Goal: Task Accomplishment & Management: Use online tool/utility

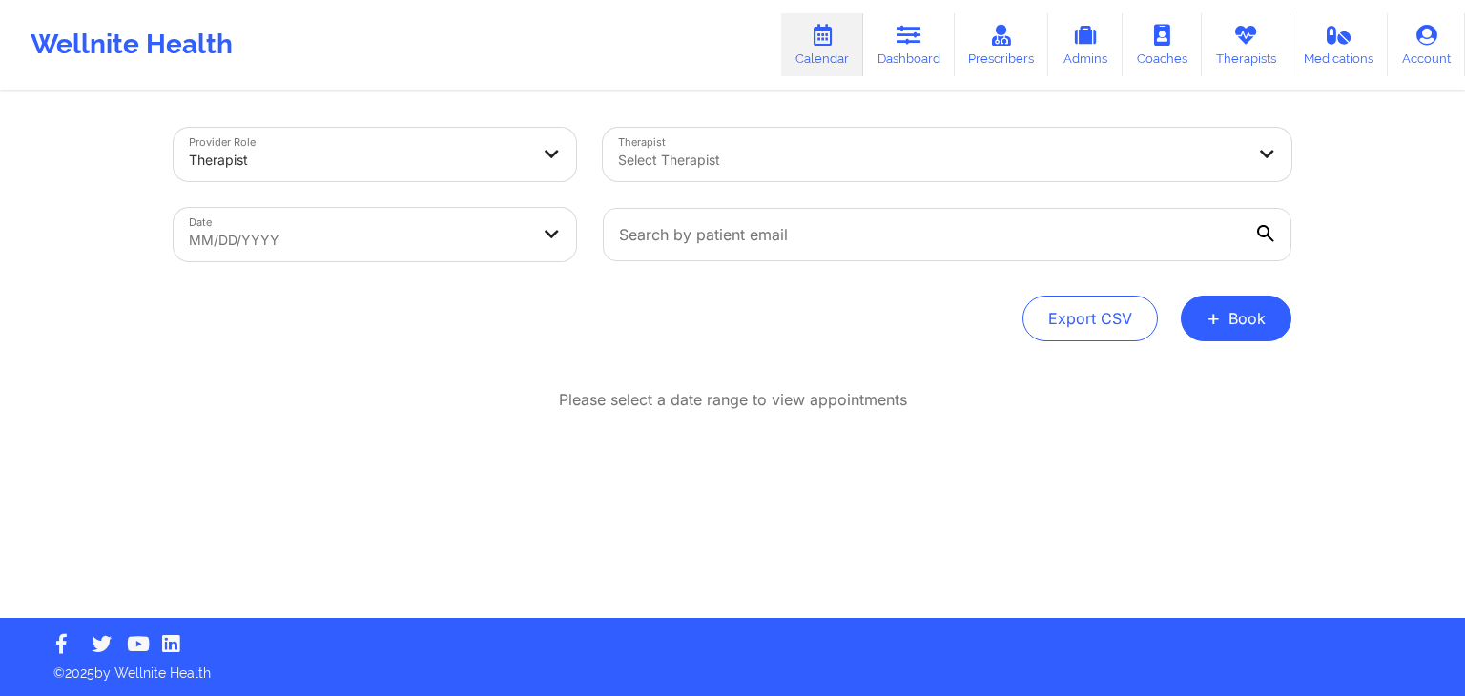
click at [591, 51] on div "Wellnite Health Calendar Dashboard Prescribers Admins Coaches Therapists Medica…" at bounding box center [732, 45] width 1465 height 76
click at [529, 227] on body "Wellnite Health Calendar Dashboard Prescribers Admins Coaches Therapists Medica…" at bounding box center [732, 348] width 1465 height 696
select select "2025-7"
select select "2025-8"
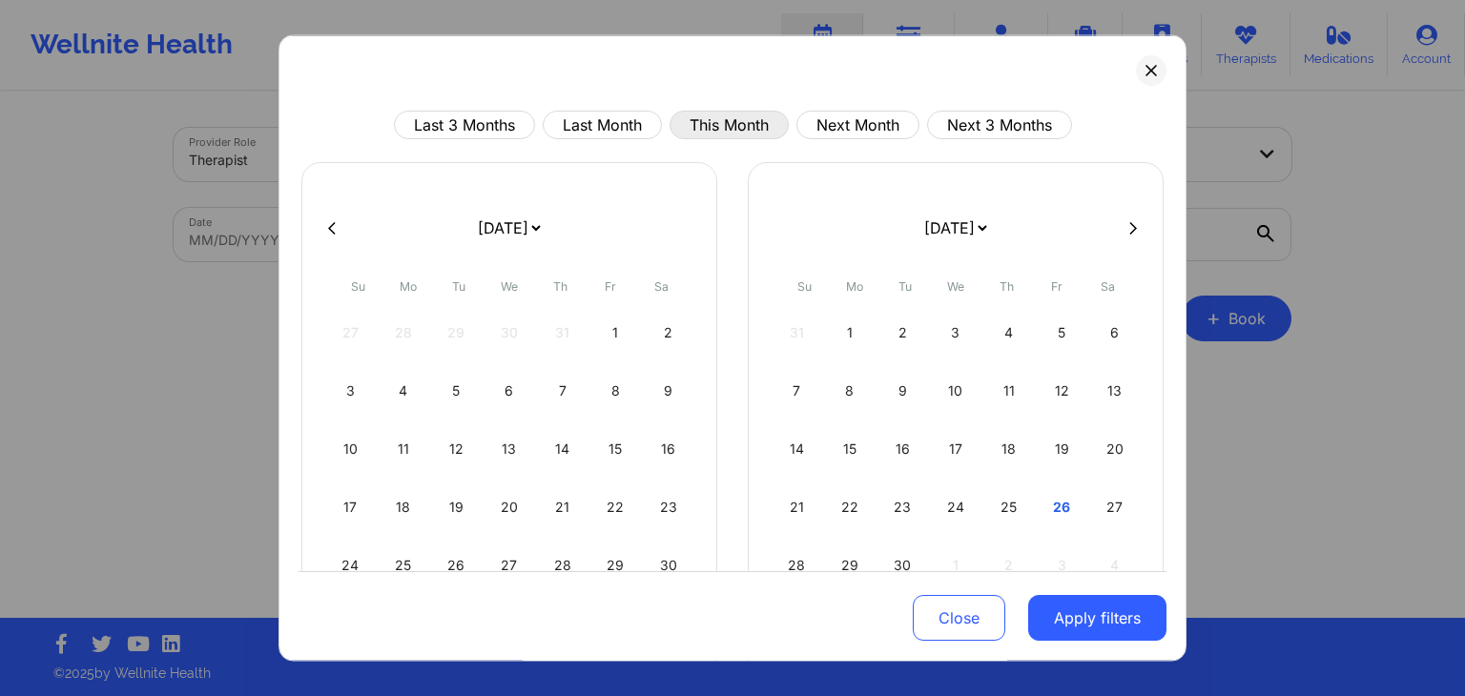
click at [748, 127] on button "This Month" at bounding box center [729, 125] width 119 height 29
select select "2025-8"
select select "2025-9"
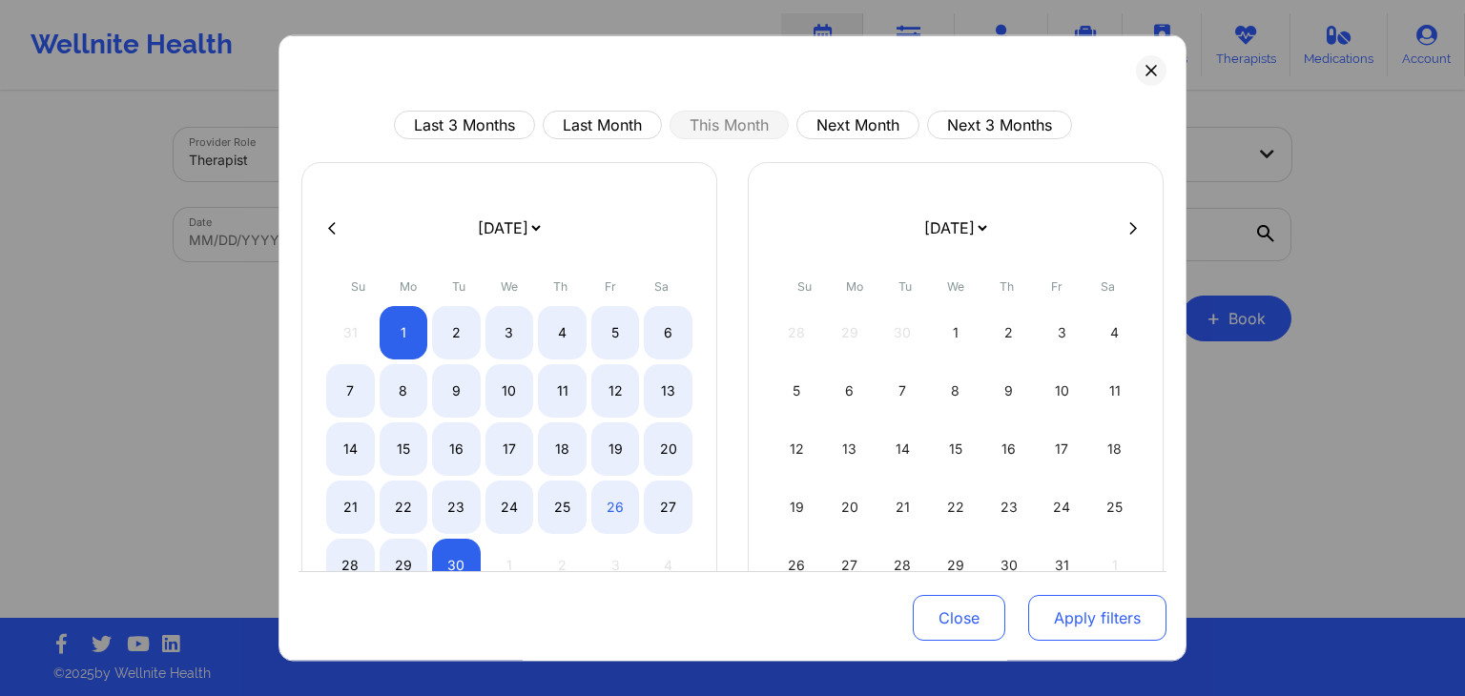
click at [1049, 621] on button "Apply filters" at bounding box center [1097, 619] width 138 height 46
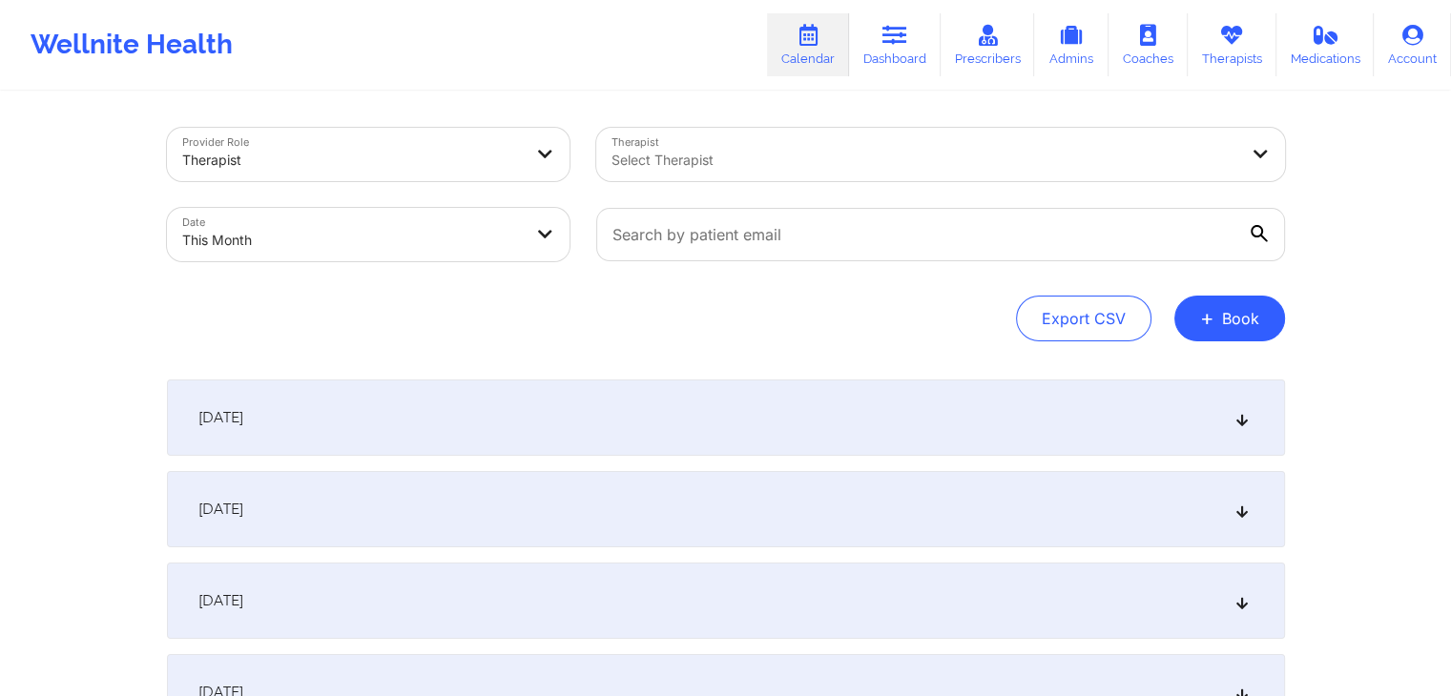
click at [569, 383] on div "[DATE]" at bounding box center [726, 418] width 1118 height 76
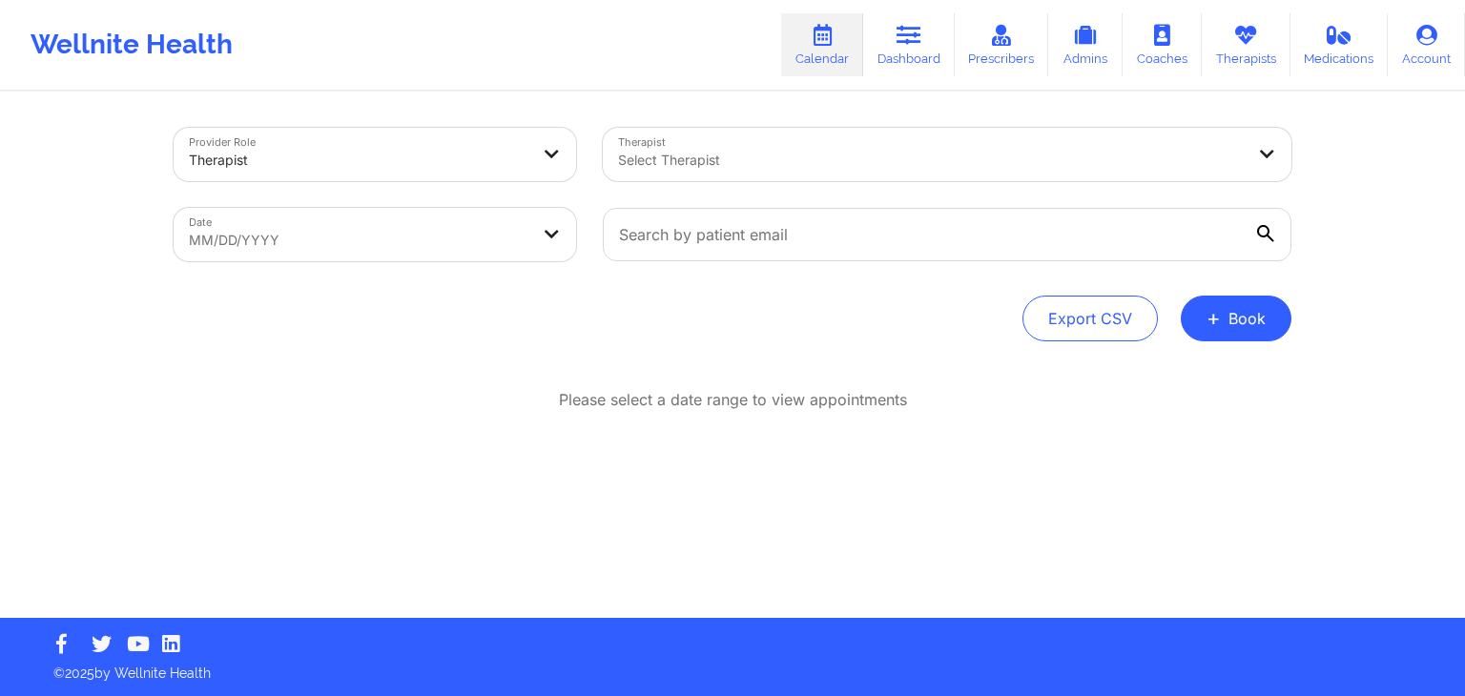
select select "2025-7"
select select "2025-8"
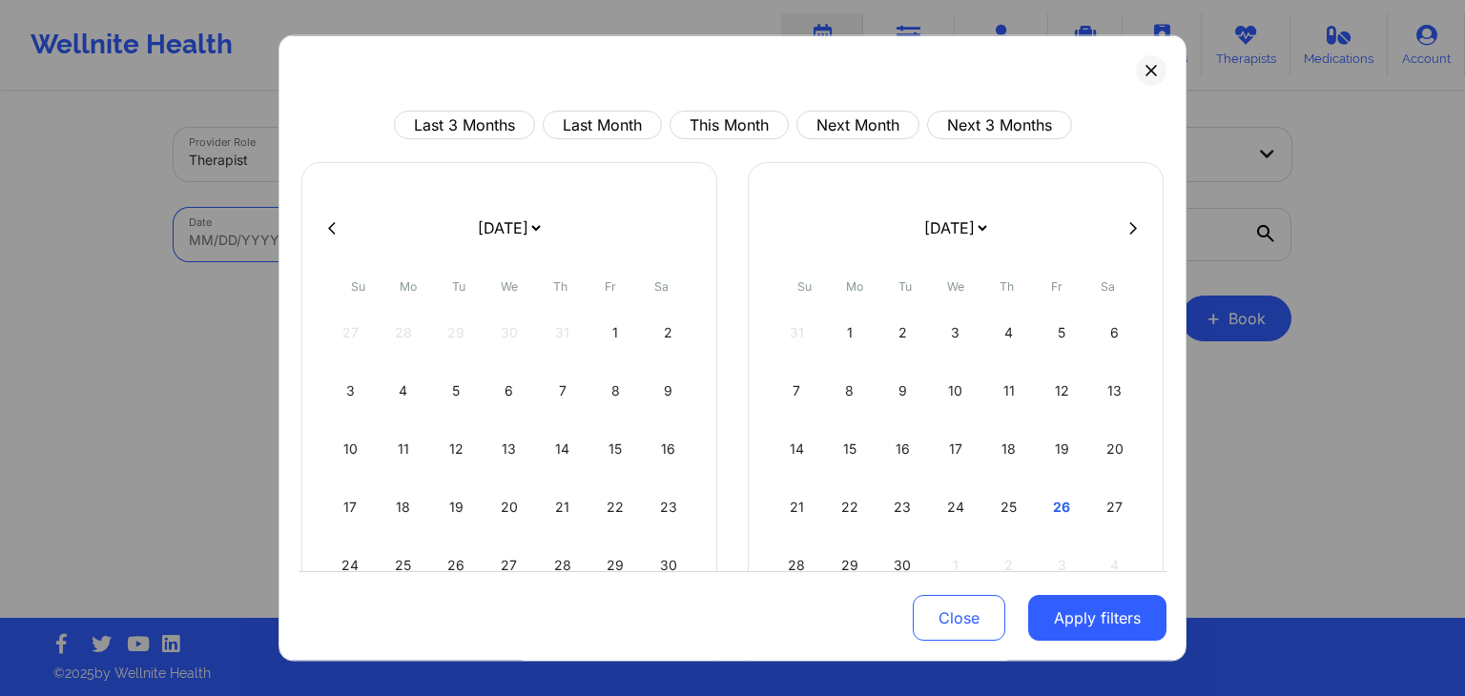
click at [478, 230] on body "Wellnite Health Calendar Dashboard Prescribers Admins Coaches Therapists Medica…" at bounding box center [732, 348] width 1465 height 696
click at [726, 134] on button "This Month" at bounding box center [729, 125] width 119 height 29
select select "2025-8"
select select "2025-9"
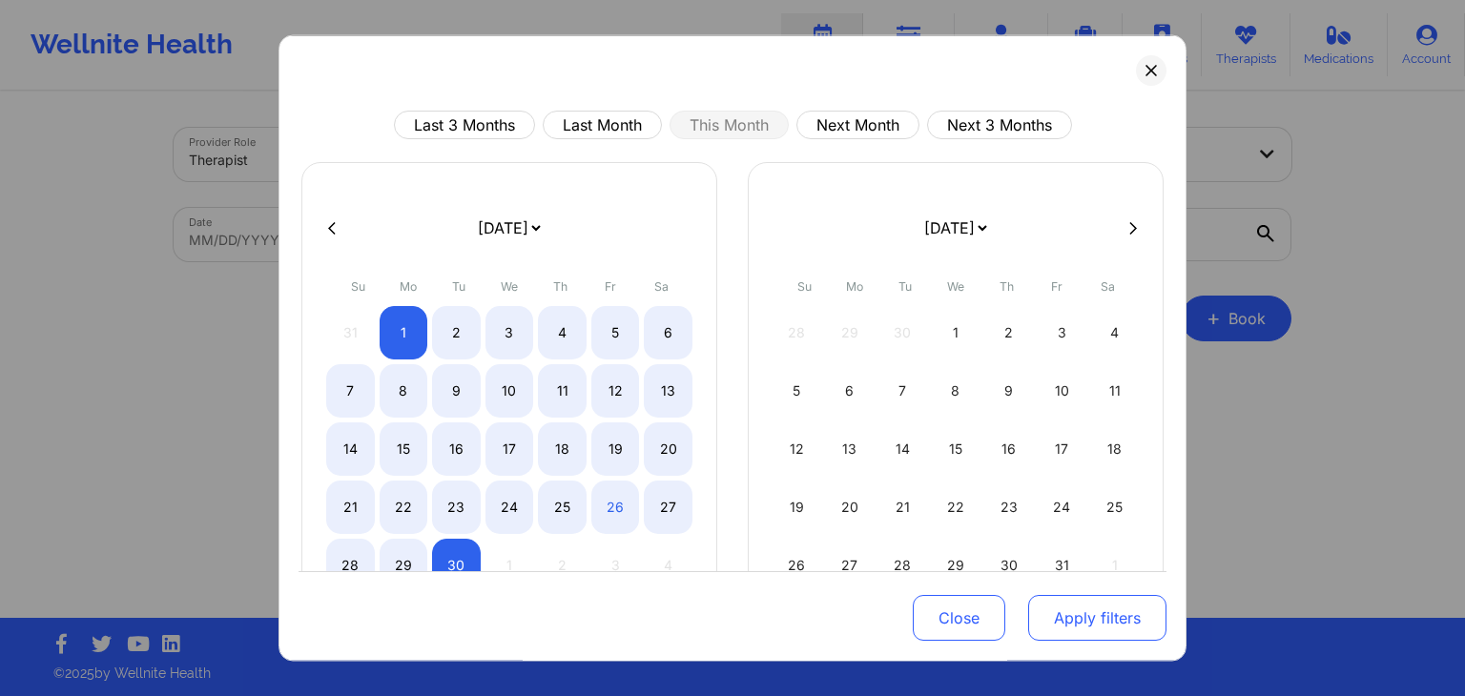
click at [1072, 631] on button "Apply filters" at bounding box center [1097, 619] width 138 height 46
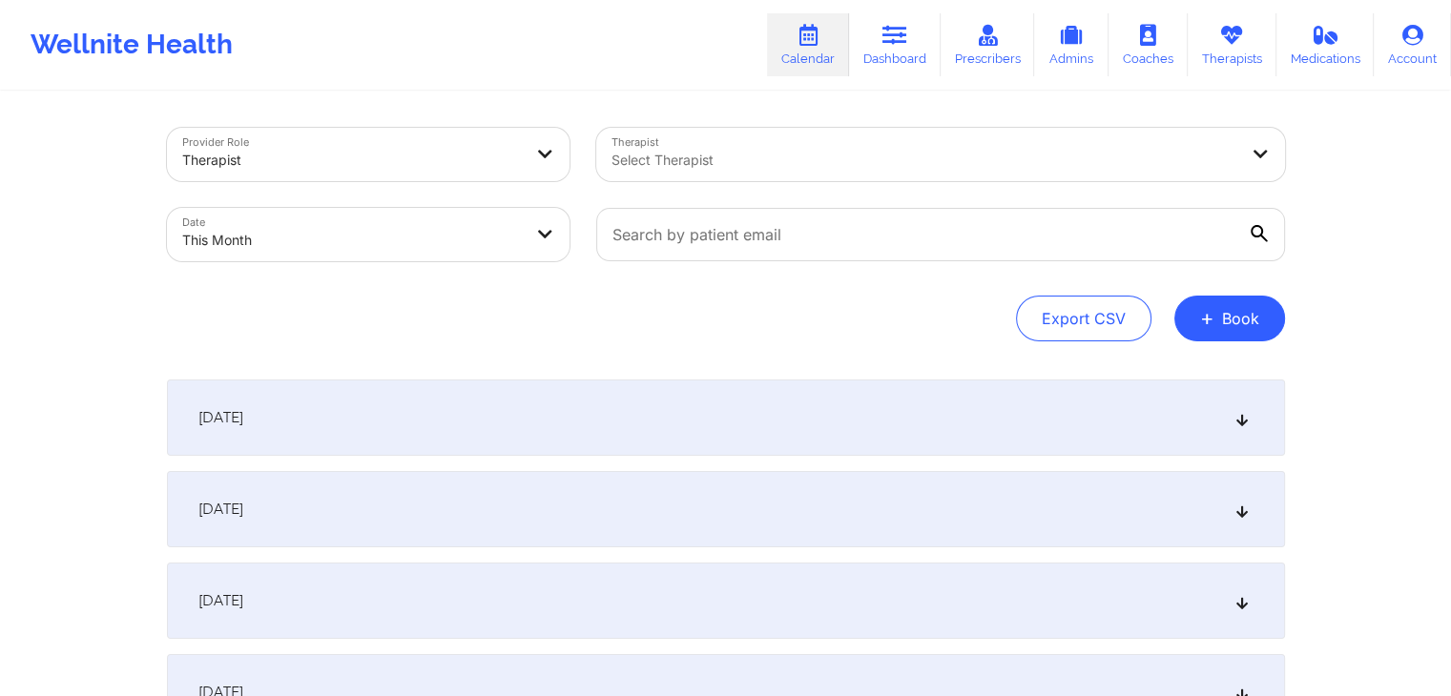
click at [573, 409] on div "[DATE]" at bounding box center [726, 418] width 1118 height 76
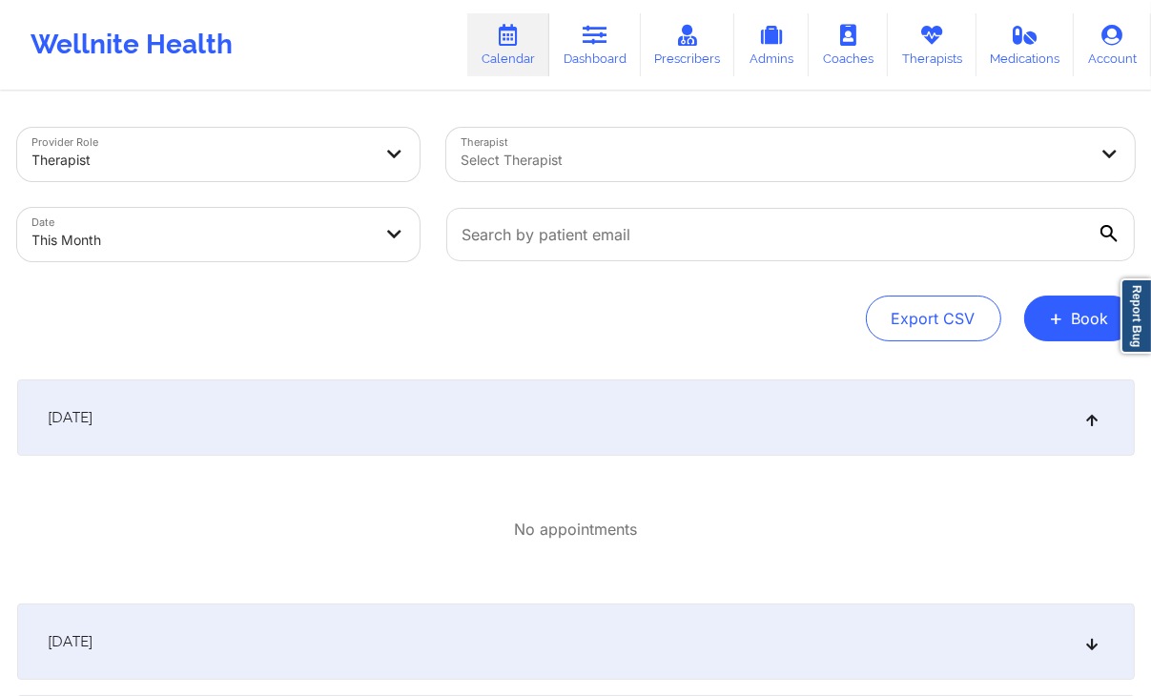
click at [598, 410] on div "[DATE]" at bounding box center [576, 418] width 1118 height 76
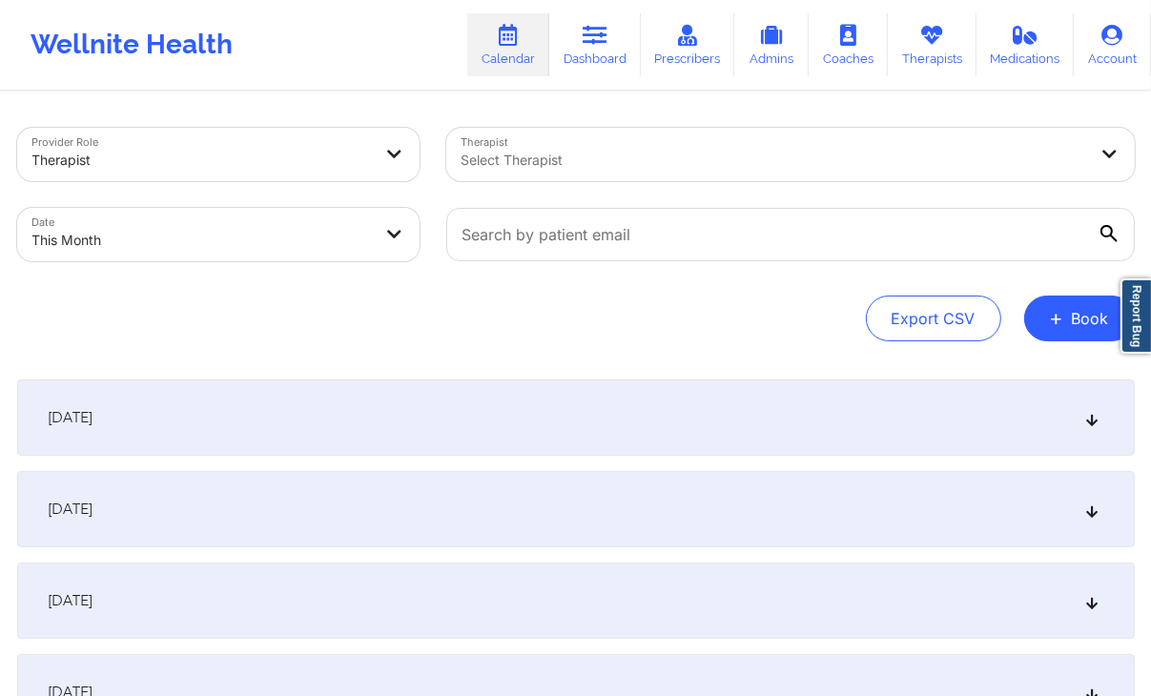
click at [775, 413] on div "[DATE]" at bounding box center [576, 418] width 1118 height 76
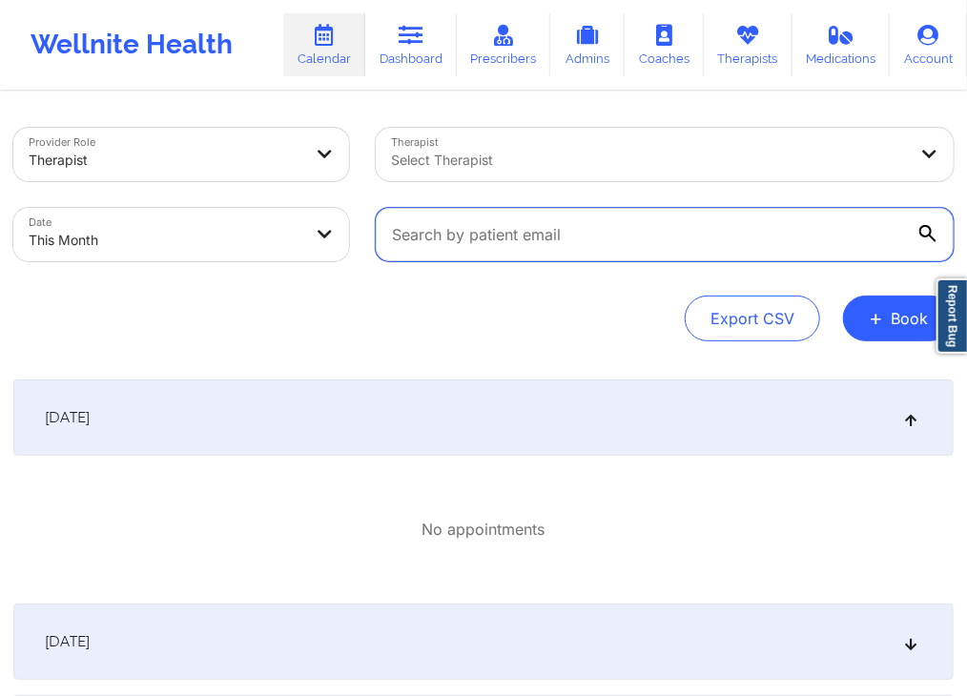
click at [691, 228] on input "text" at bounding box center [665, 234] width 578 height 53
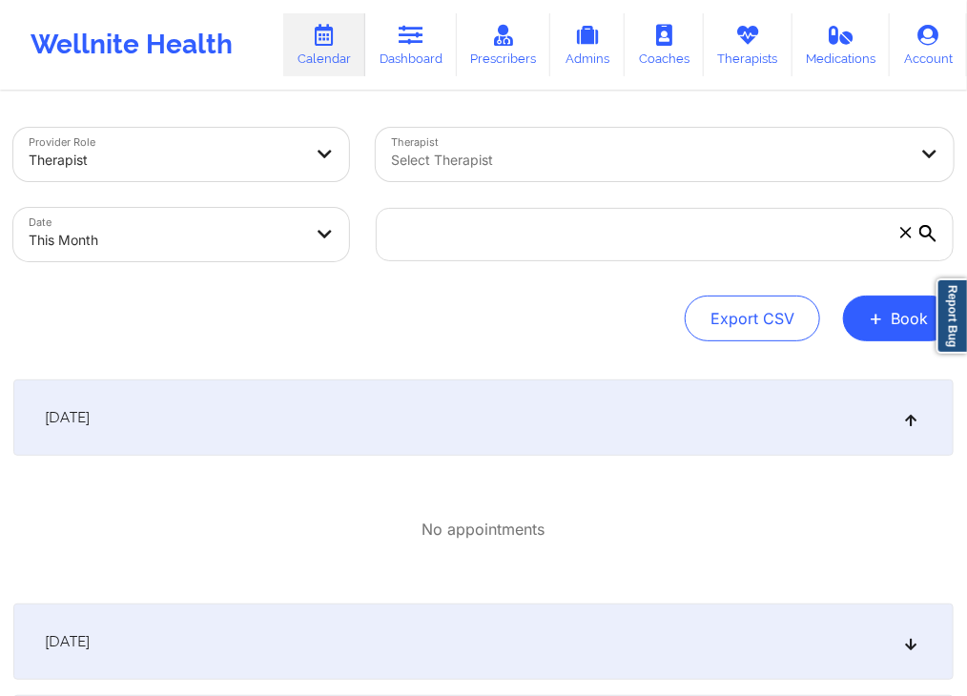
click at [680, 405] on div "[DATE]" at bounding box center [483, 418] width 941 height 76
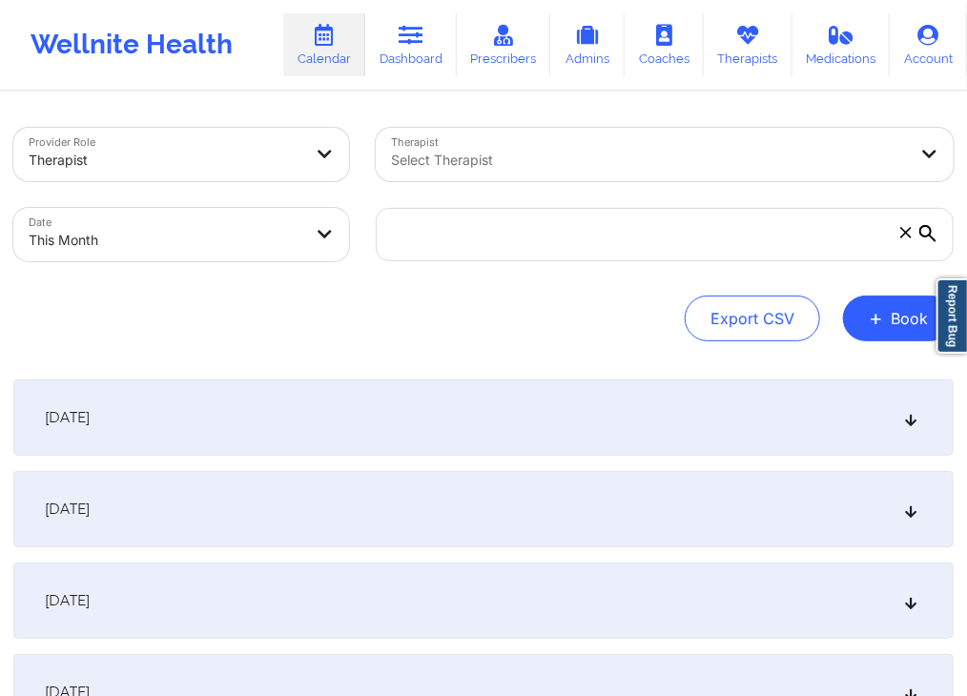
click at [680, 405] on div "[DATE]" at bounding box center [483, 418] width 941 height 76
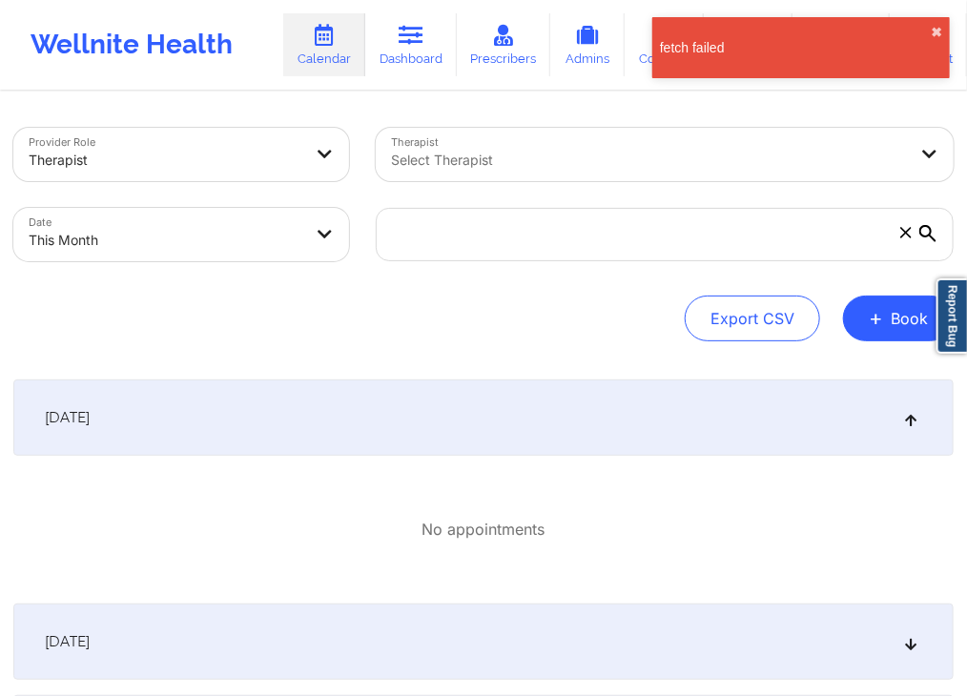
click at [271, 236] on body "fetch failed ✖︎ Wellnite Health Calendar Dashboard Prescribers Admins Coaches T…" at bounding box center [483, 348] width 967 height 696
select select "2025-8"
select select "2025-9"
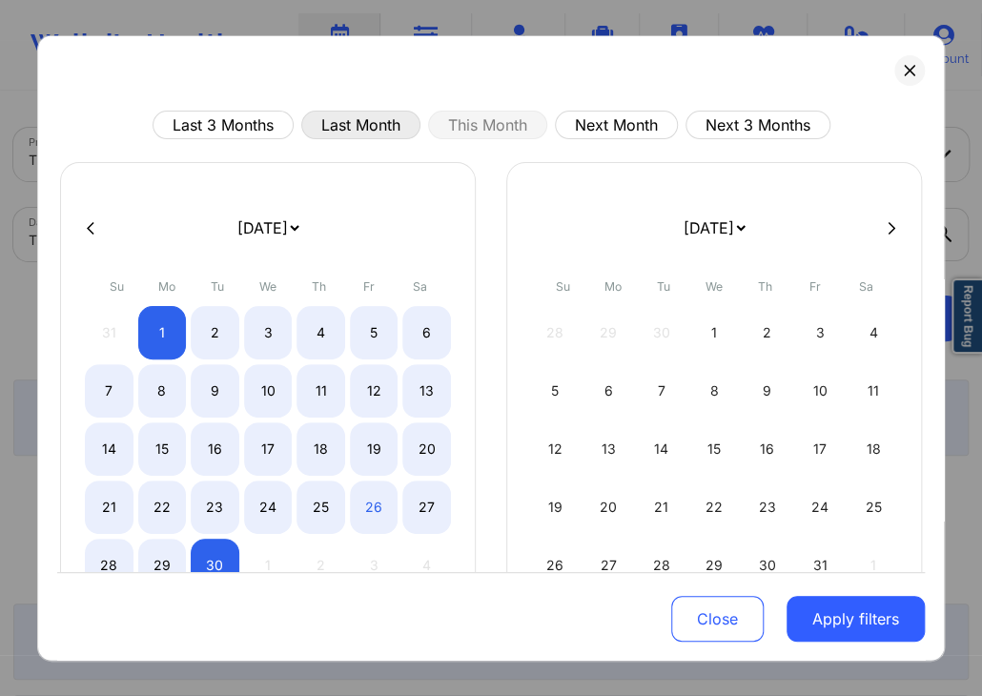
click at [362, 116] on button "Last Month" at bounding box center [360, 125] width 119 height 29
select select "2025-7"
select select "2025-8"
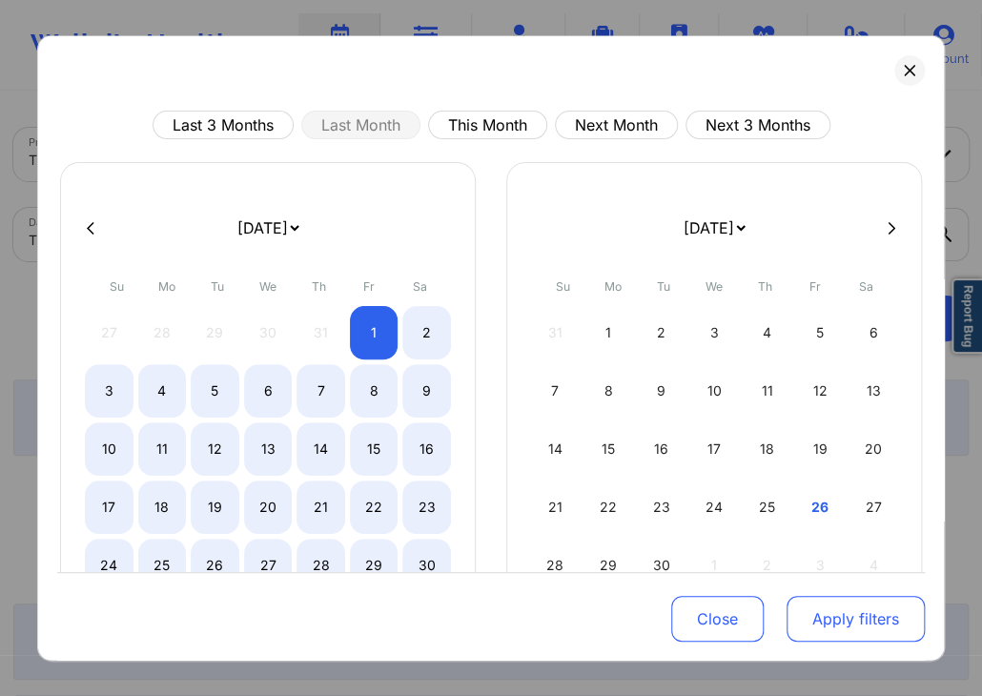
click at [843, 631] on button "Apply filters" at bounding box center [856, 619] width 138 height 46
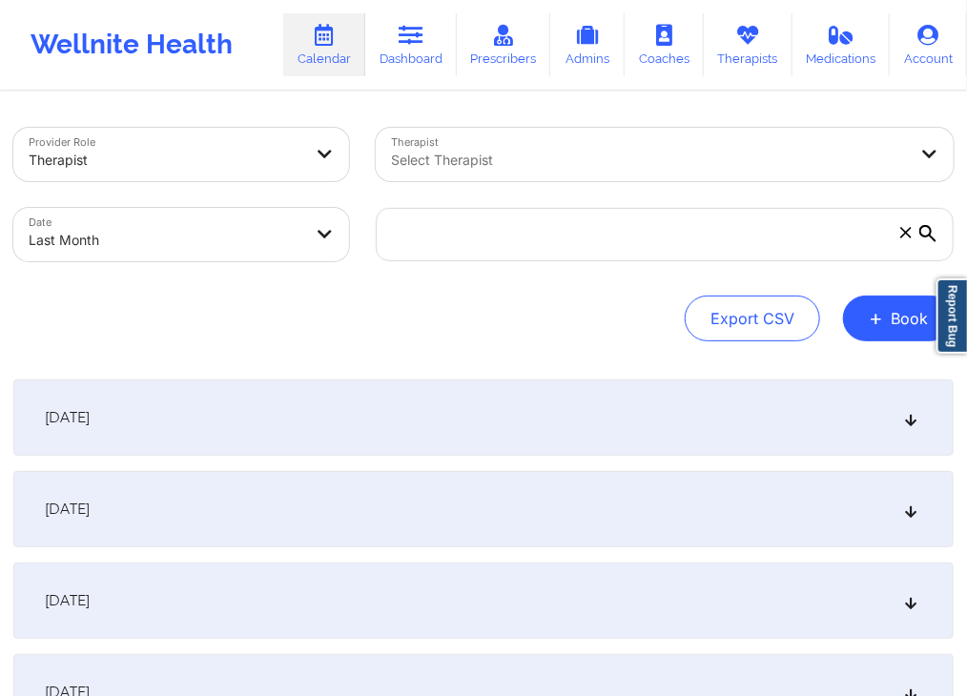
click at [549, 417] on div "[DATE]" at bounding box center [483, 418] width 941 height 76
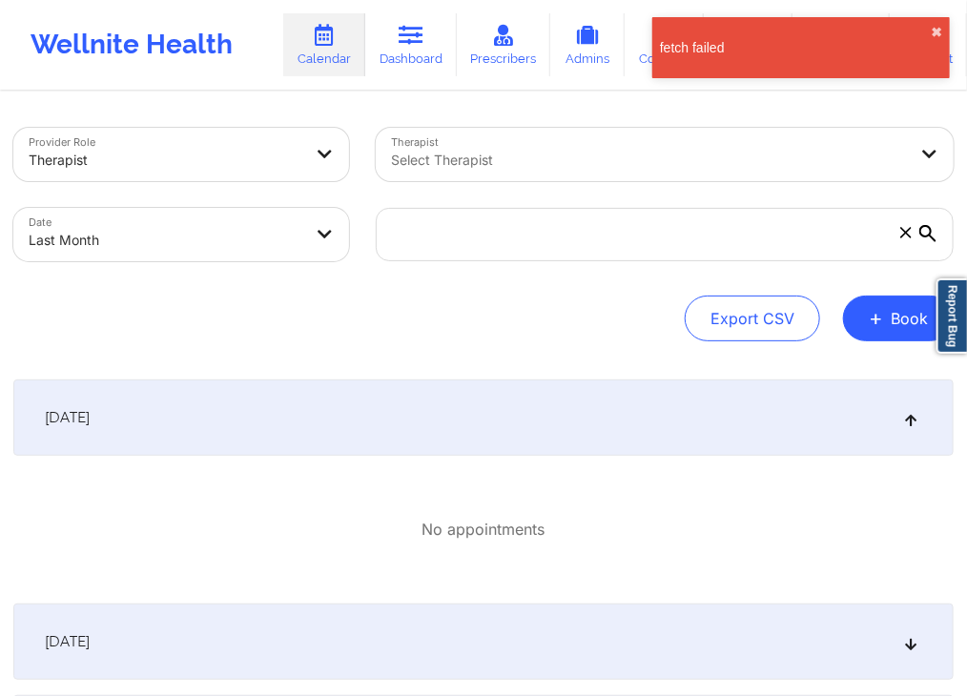
click at [636, 311] on div "Export CSV + Book" at bounding box center [483, 319] width 941 height 46
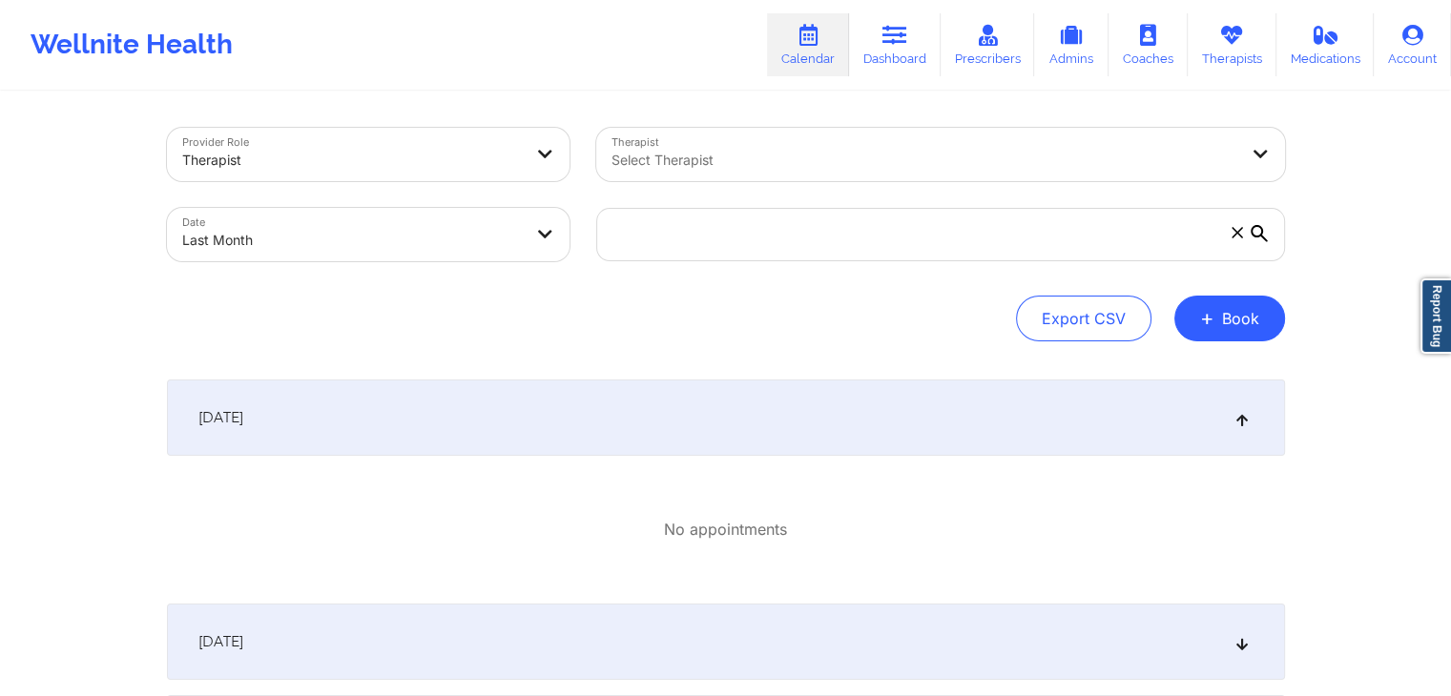
click at [693, 314] on div "Export CSV + Book" at bounding box center [726, 319] width 1118 height 46
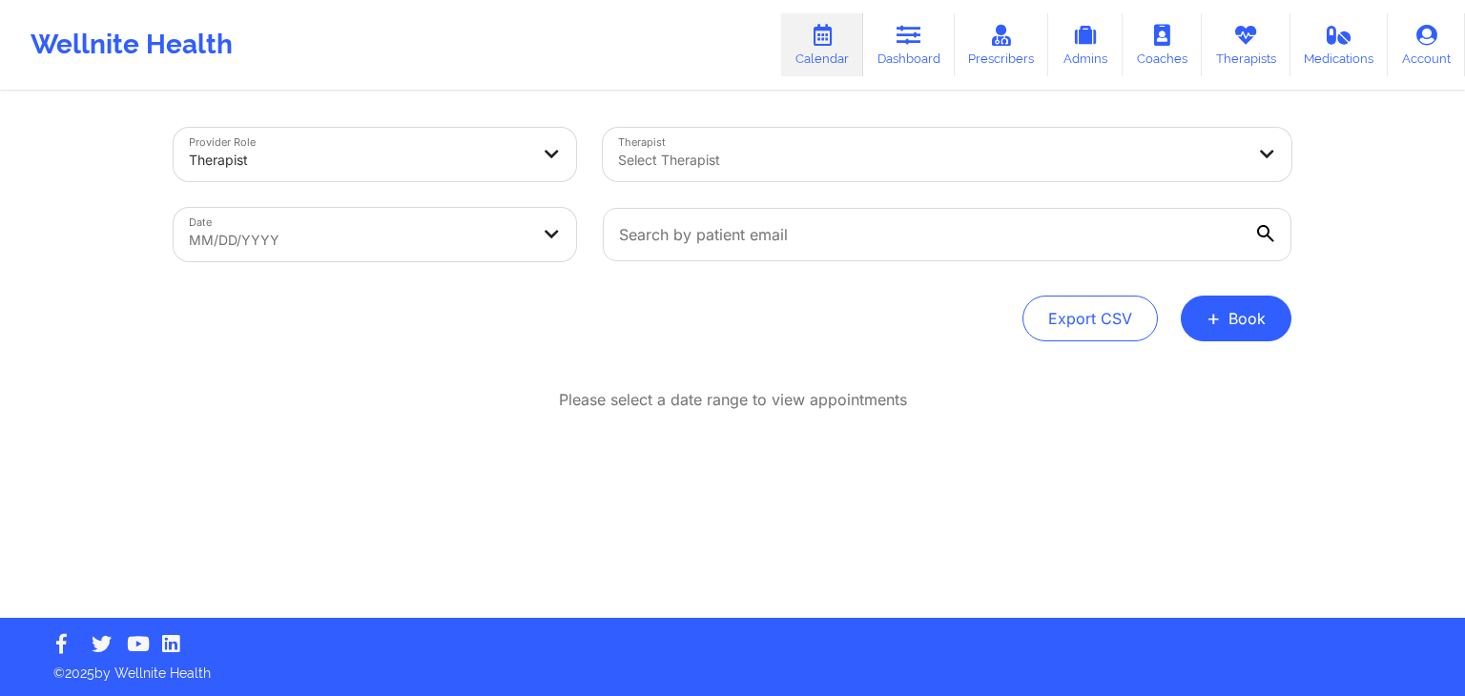
click at [553, 54] on div "Wellnite Health Calendar Dashboard Prescribers Admins Coaches Therapists Medica…" at bounding box center [732, 45] width 1465 height 76
drag, startPoint x: 60, startPoint y: 225, endPoint x: 214, endPoint y: 658, distance: 459.5
click at [214, 658] on p "© 2025 by Wellnite Health" at bounding box center [732, 667] width 1385 height 32
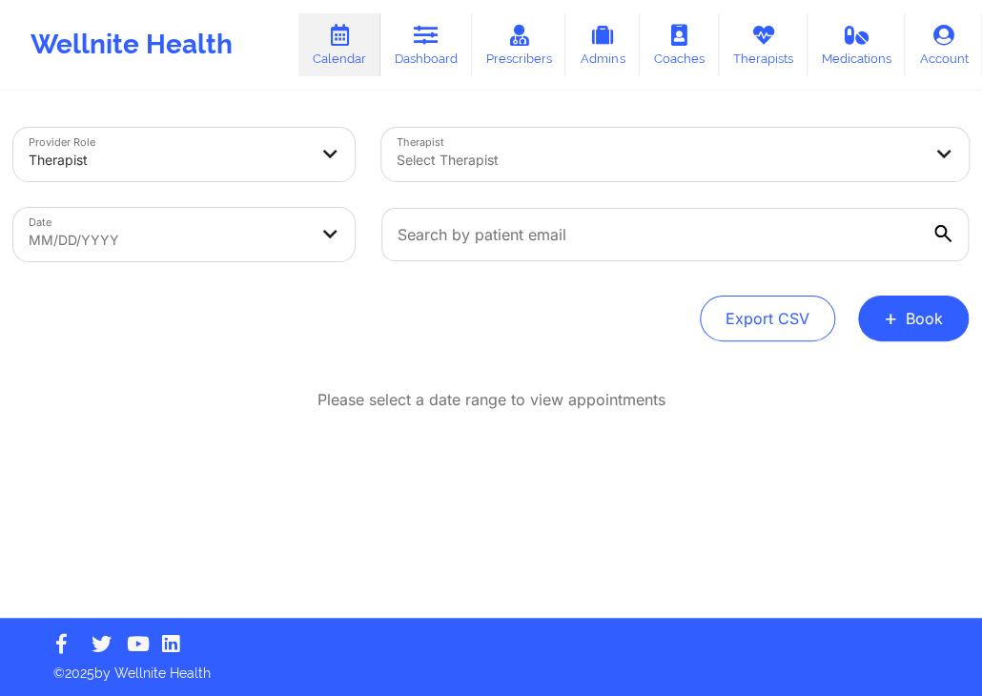
select select "2025-7"
select select "2025-8"
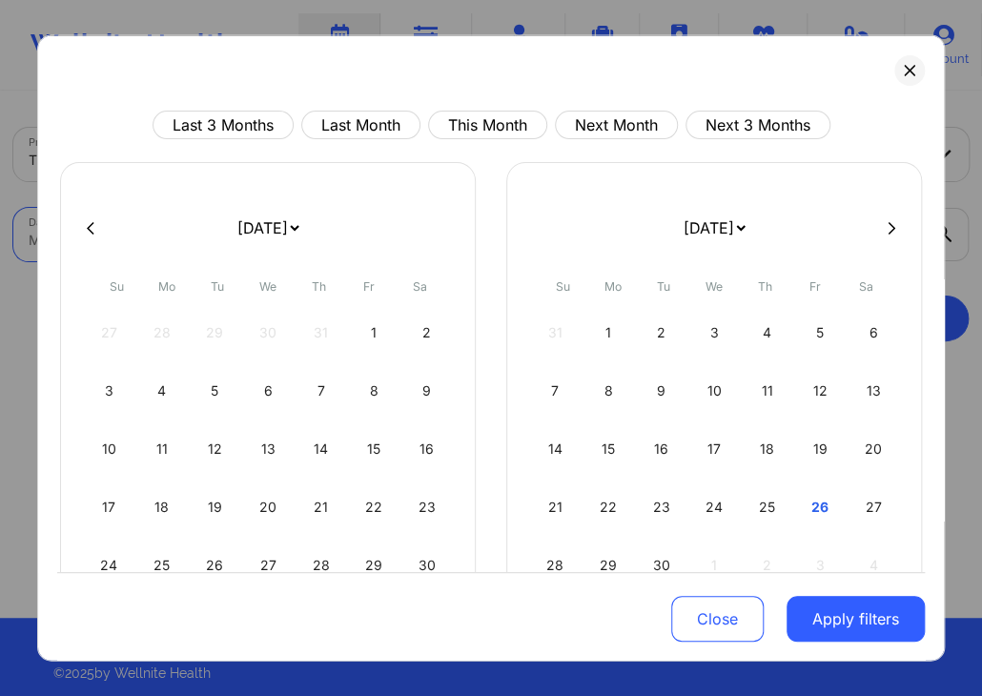
click at [258, 225] on body "Wellnite Health Calendar Dashboard Prescribers Admins Coaches Therapists Medica…" at bounding box center [491, 348] width 982 height 696
click at [502, 119] on button "This Month" at bounding box center [487, 125] width 119 height 29
select select "2025-8"
select select "2025-9"
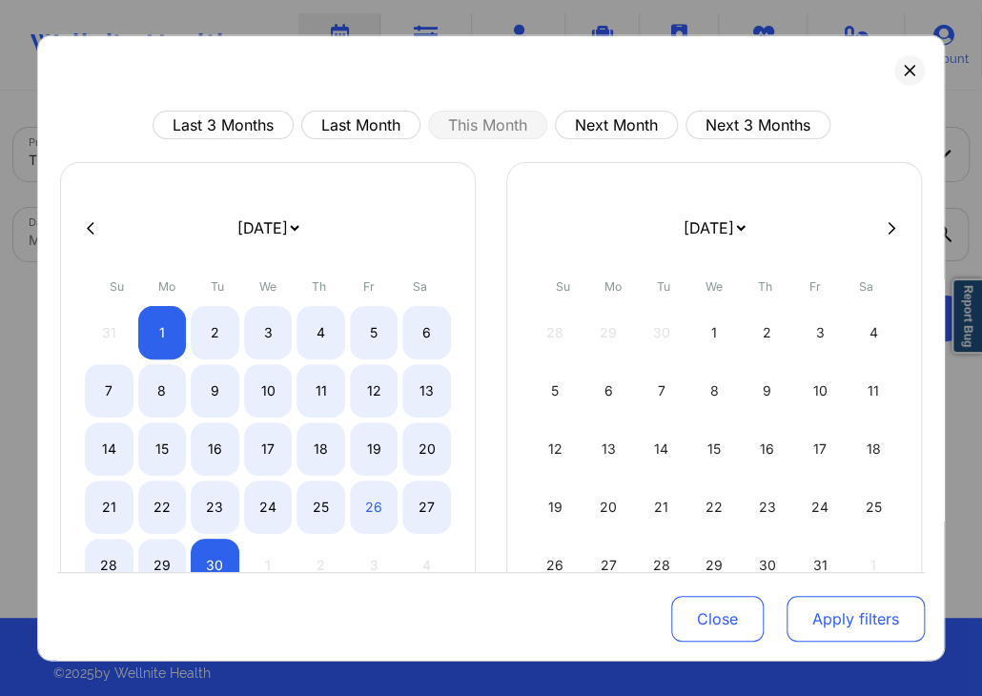
click at [900, 620] on button "Apply filters" at bounding box center [856, 619] width 138 height 46
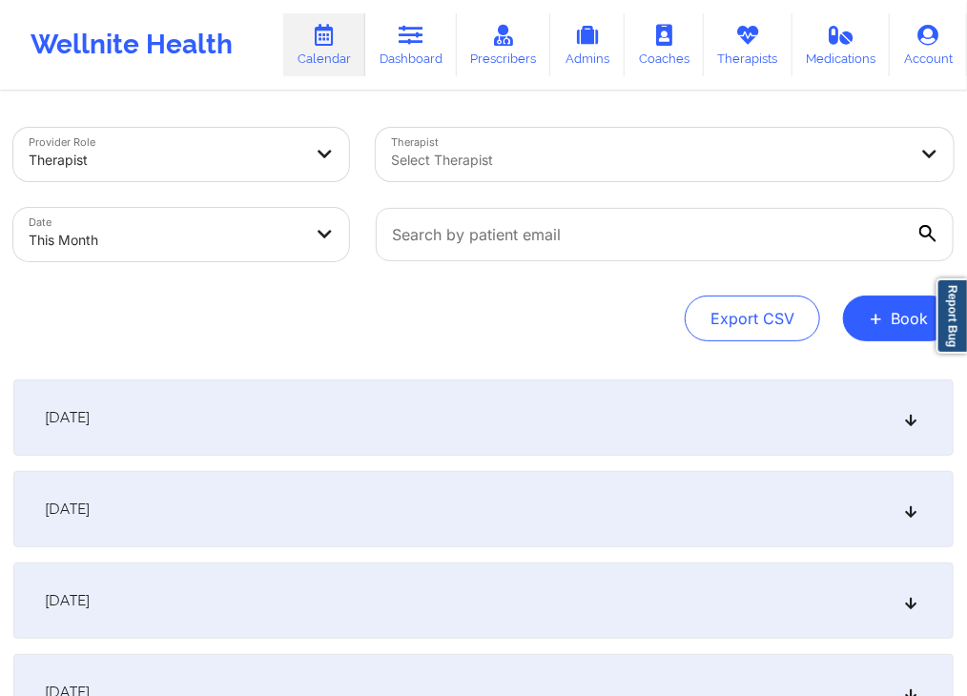
click at [534, 410] on div "[DATE]" at bounding box center [483, 418] width 941 height 76
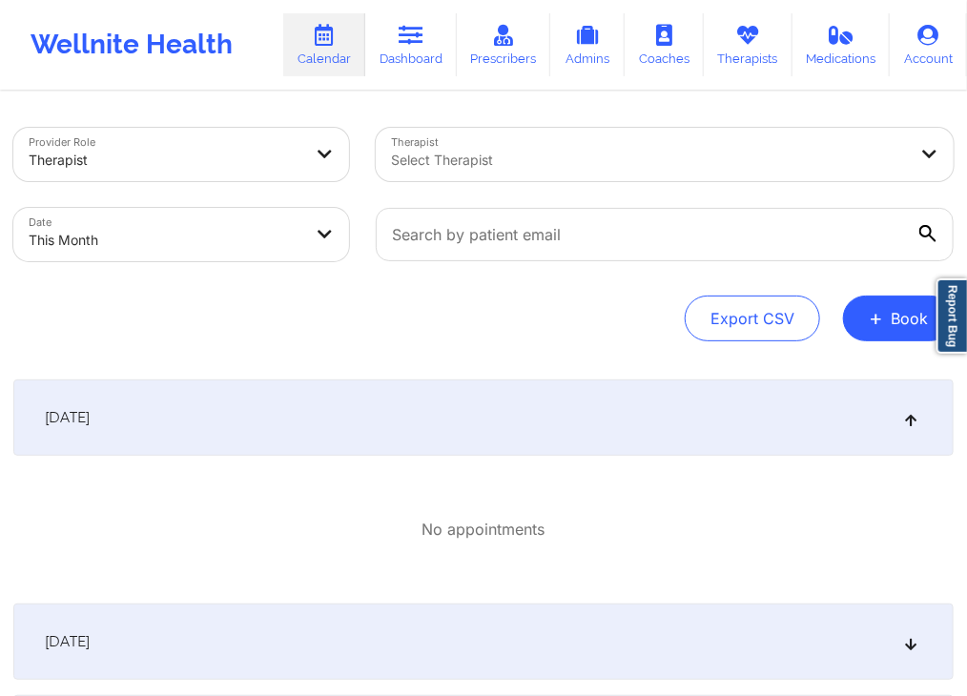
click at [678, 429] on div "[DATE]" at bounding box center [483, 418] width 941 height 76
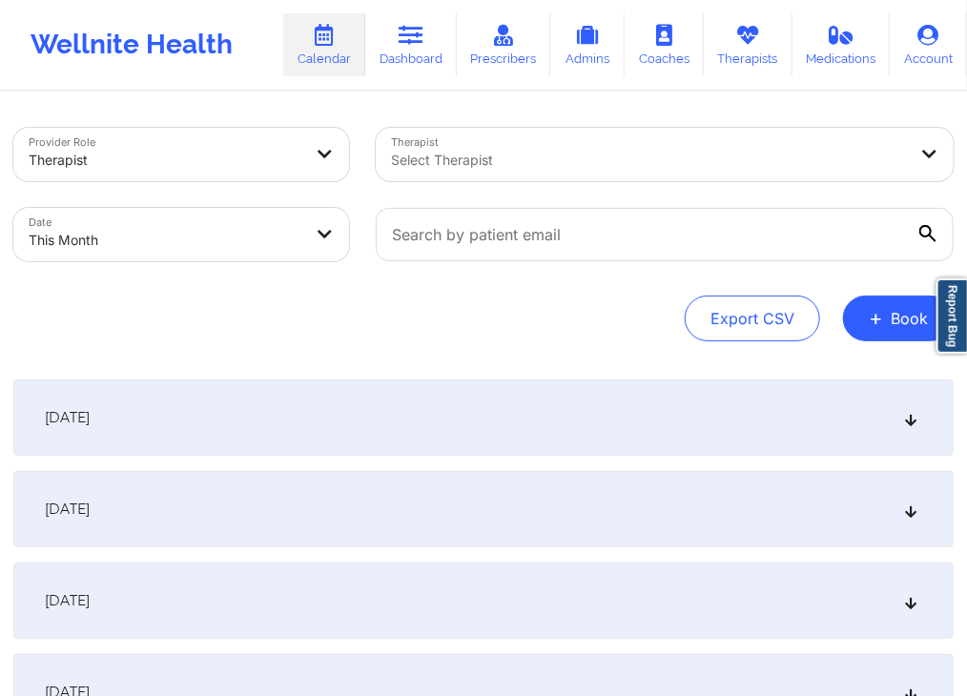
click at [678, 429] on div "[DATE]" at bounding box center [483, 418] width 941 height 76
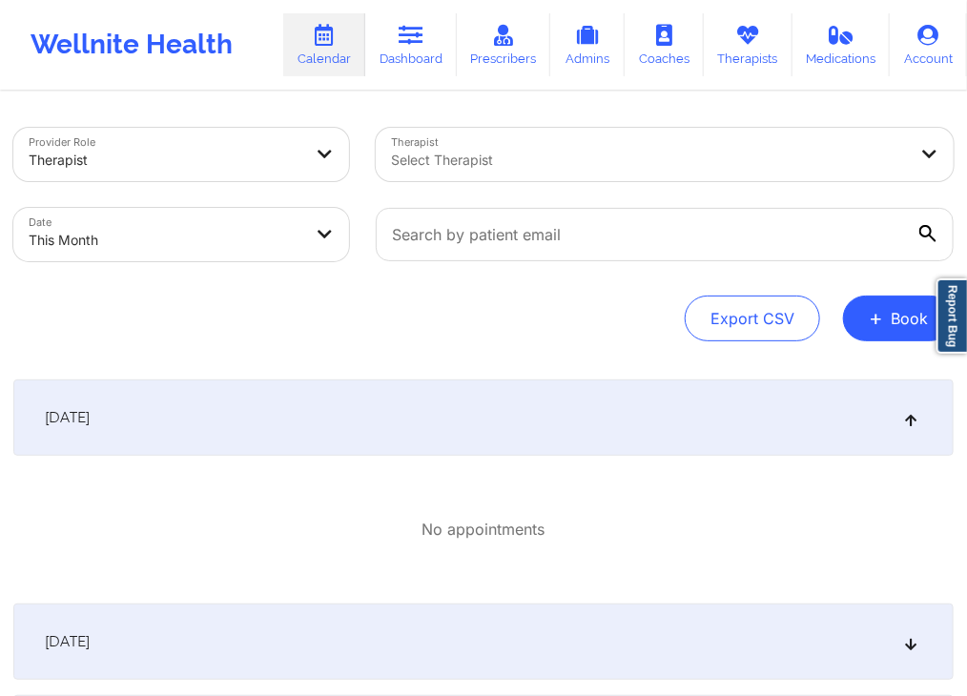
click at [685, 414] on div "[DATE]" at bounding box center [483, 418] width 941 height 76
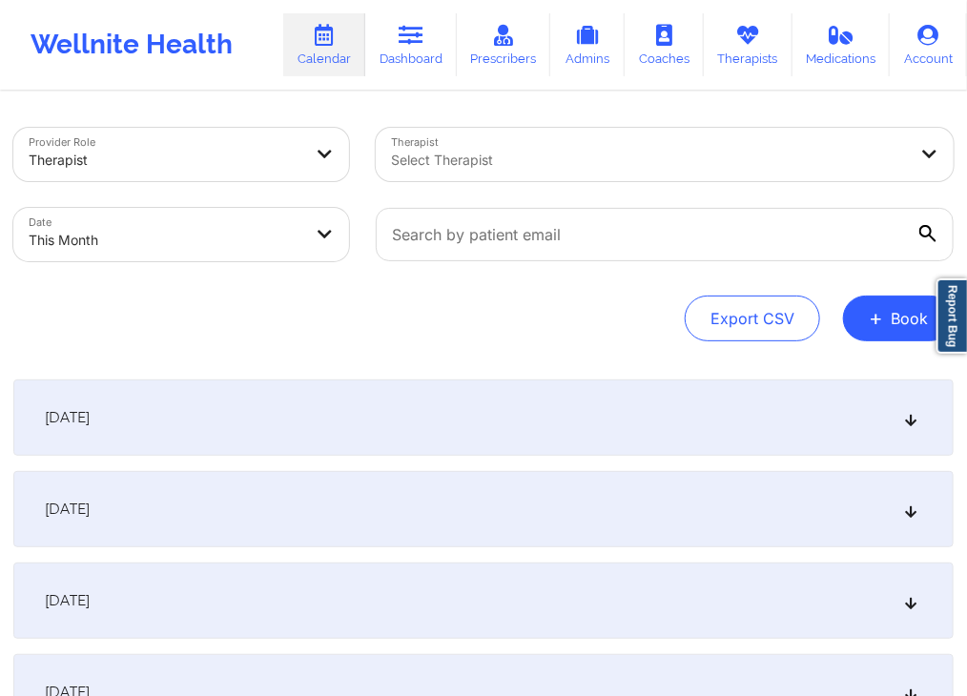
click at [677, 409] on div "[DATE]" at bounding box center [483, 418] width 941 height 76
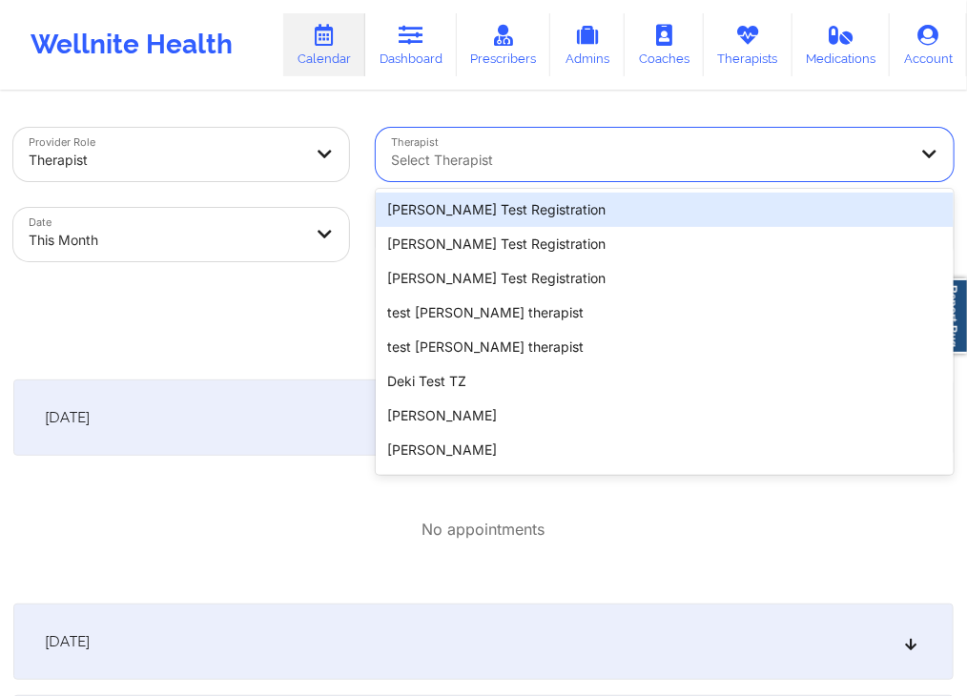
click at [669, 153] on div at bounding box center [648, 160] width 515 height 23
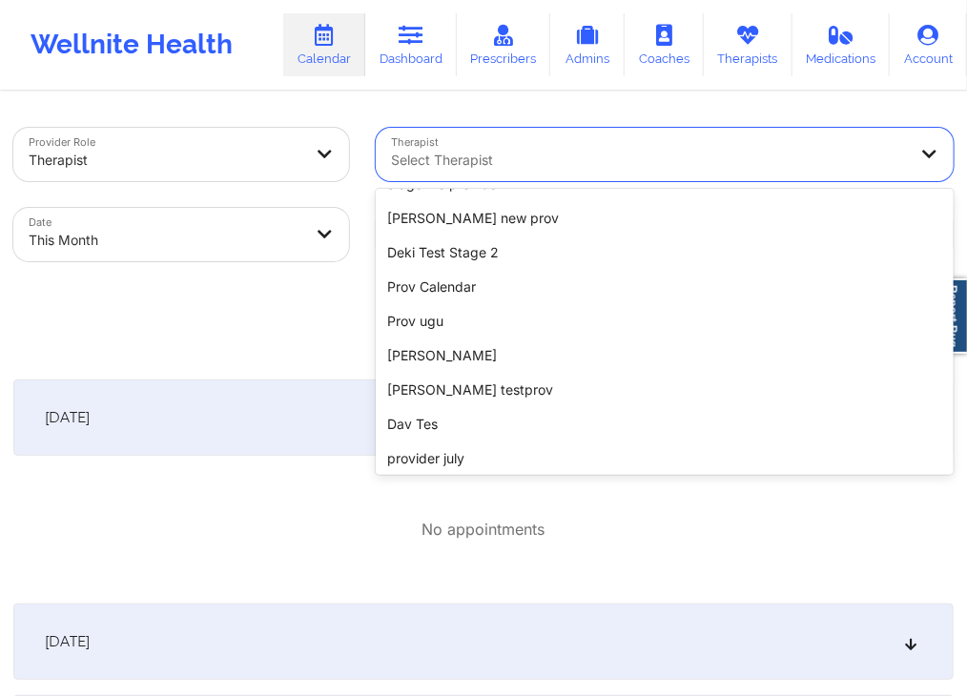
scroll to position [744, 0]
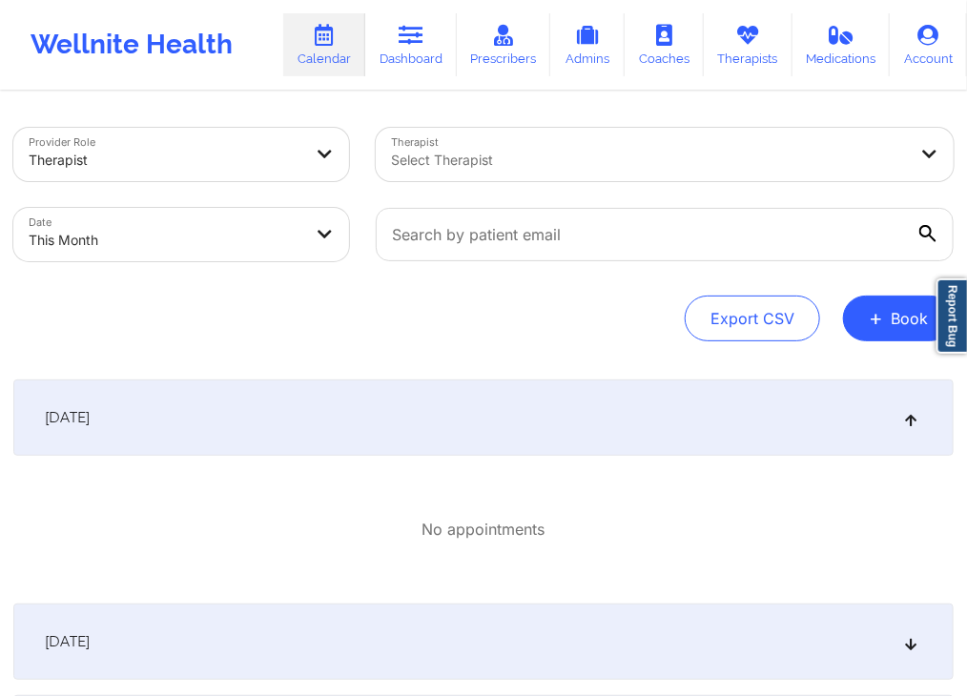
click at [310, 316] on div "Export CSV + Book" at bounding box center [483, 319] width 941 height 46
click at [245, 248] on body "Wellnite Health Calendar Dashboard Prescribers Admins Coaches Therapists Medica…" at bounding box center [483, 348] width 967 height 696
select select "2025-8"
select select "2025-9"
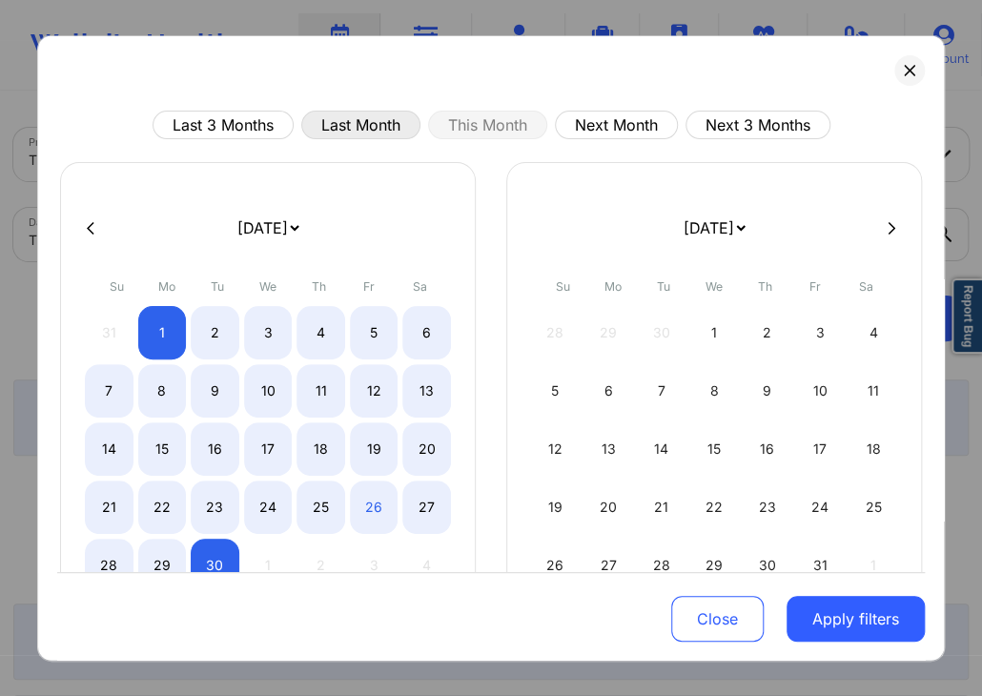
click at [388, 116] on button "Last Month" at bounding box center [360, 125] width 119 height 29
select select "2025-7"
select select "2025-8"
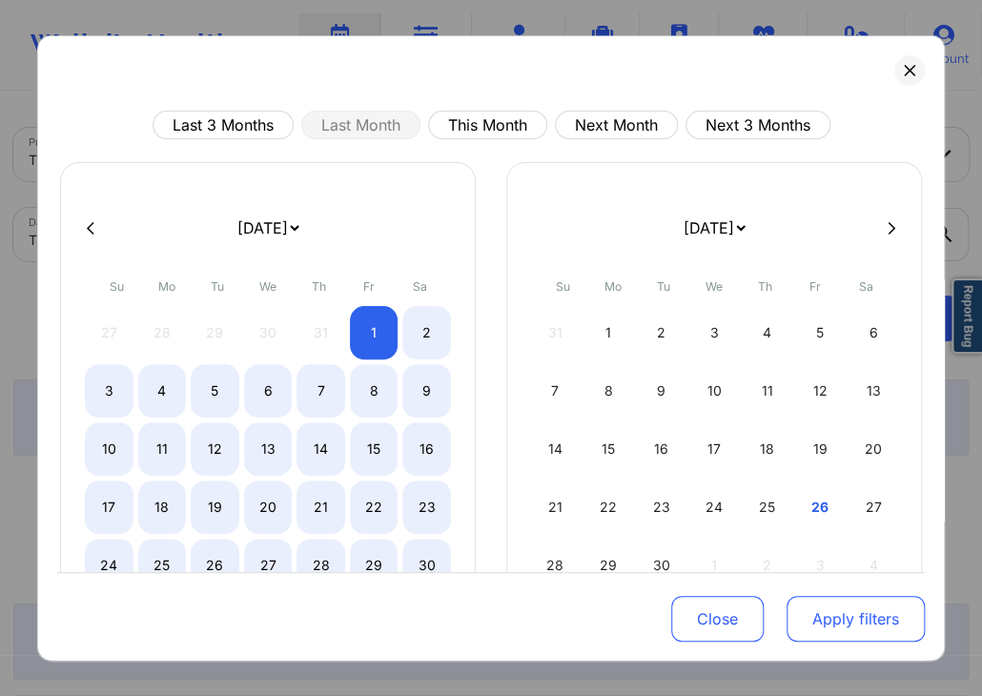
click at [844, 623] on button "Apply filters" at bounding box center [856, 619] width 138 height 46
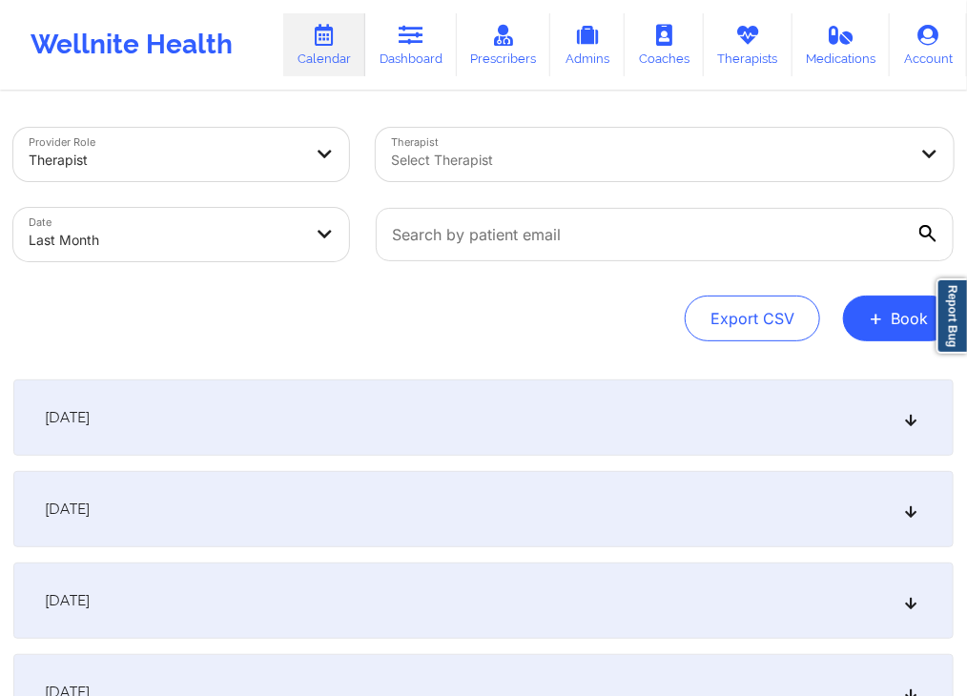
click at [259, 228] on body "Wellnite Health Calendar Dashboard Prescribers Admins Coaches Therapists Medica…" at bounding box center [483, 348] width 967 height 696
select select "2025-7"
select select "2025-8"
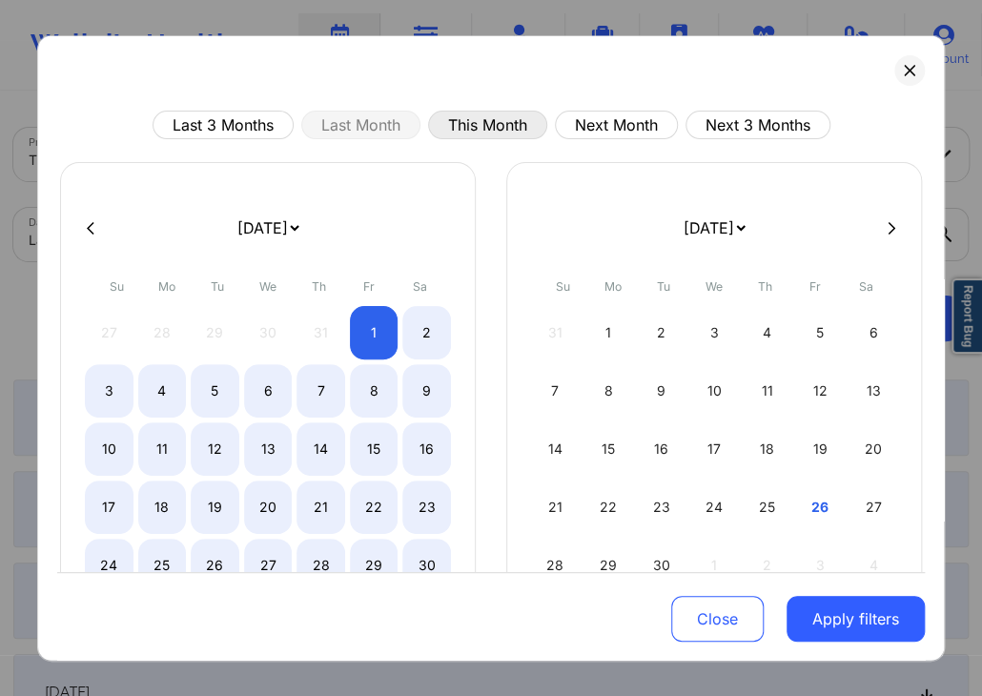
click at [523, 126] on button "This Month" at bounding box center [487, 125] width 119 height 29
select select "2025-8"
select select "2025-9"
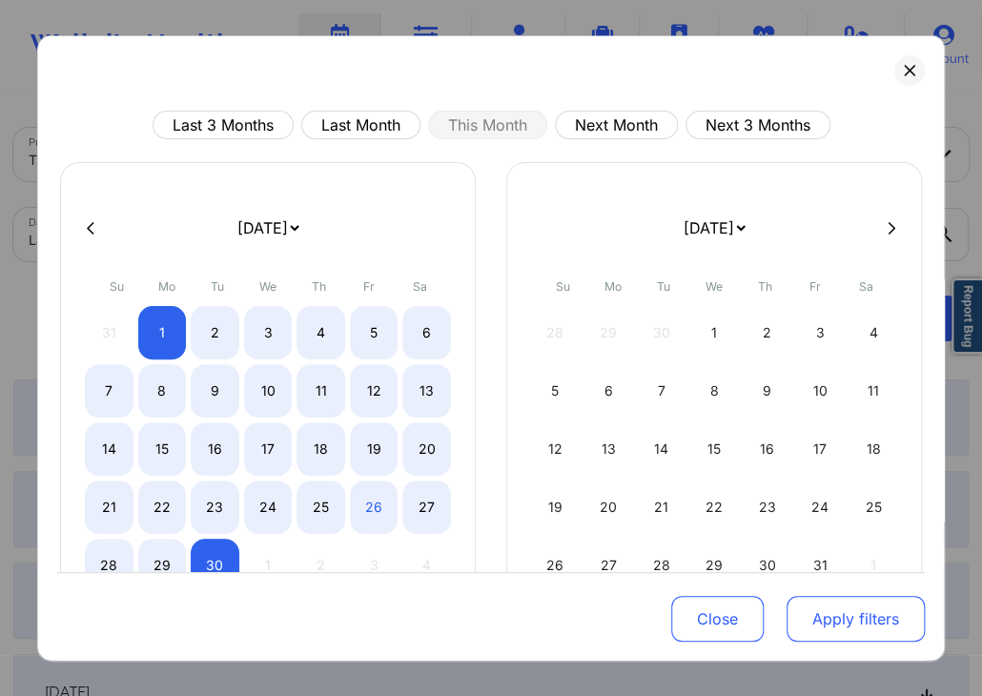
click at [851, 628] on button "Apply filters" at bounding box center [856, 619] width 138 height 46
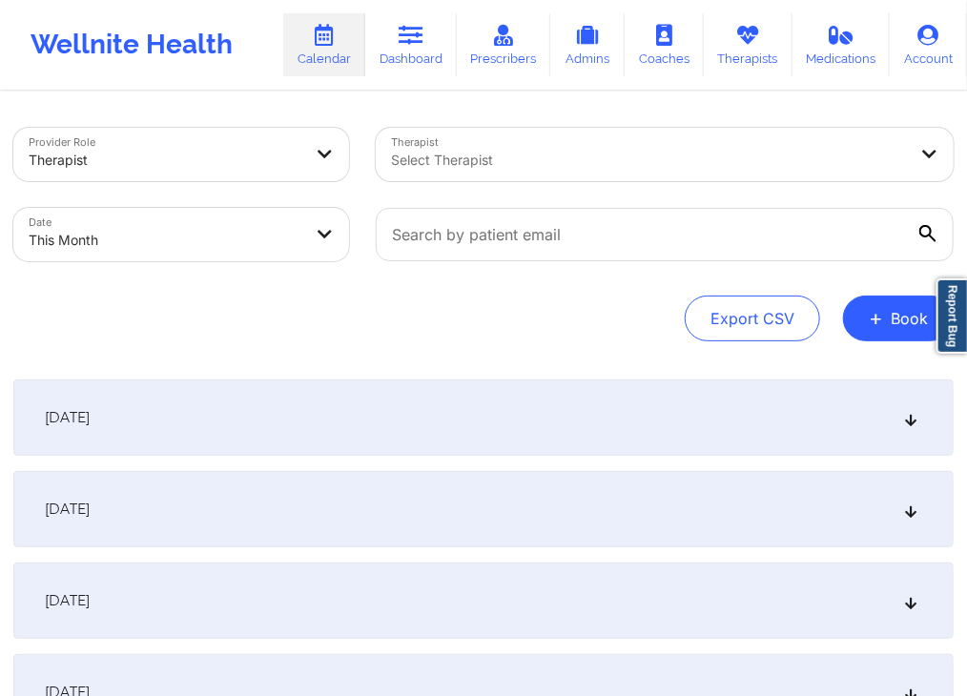
click at [625, 399] on div "[DATE]" at bounding box center [483, 418] width 941 height 76
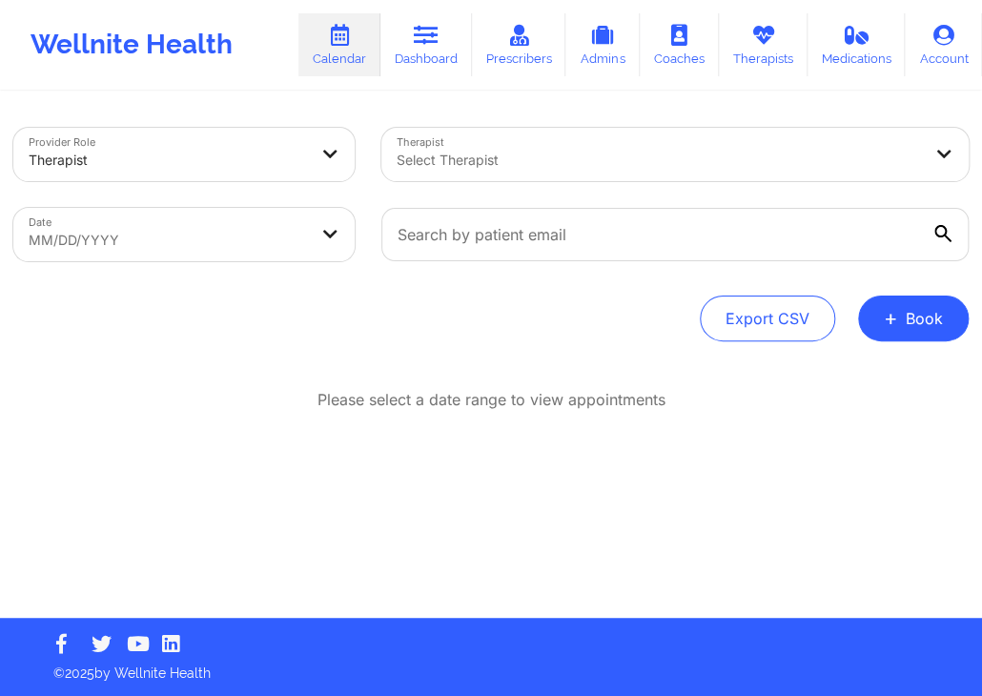
click at [622, 283] on div "Provider Role Therapist Therapist Select Therapist Date MM/DD/YYYY Export CSV +…" at bounding box center [491, 235] width 956 height 214
select select "2025-7"
select select "2025-8"
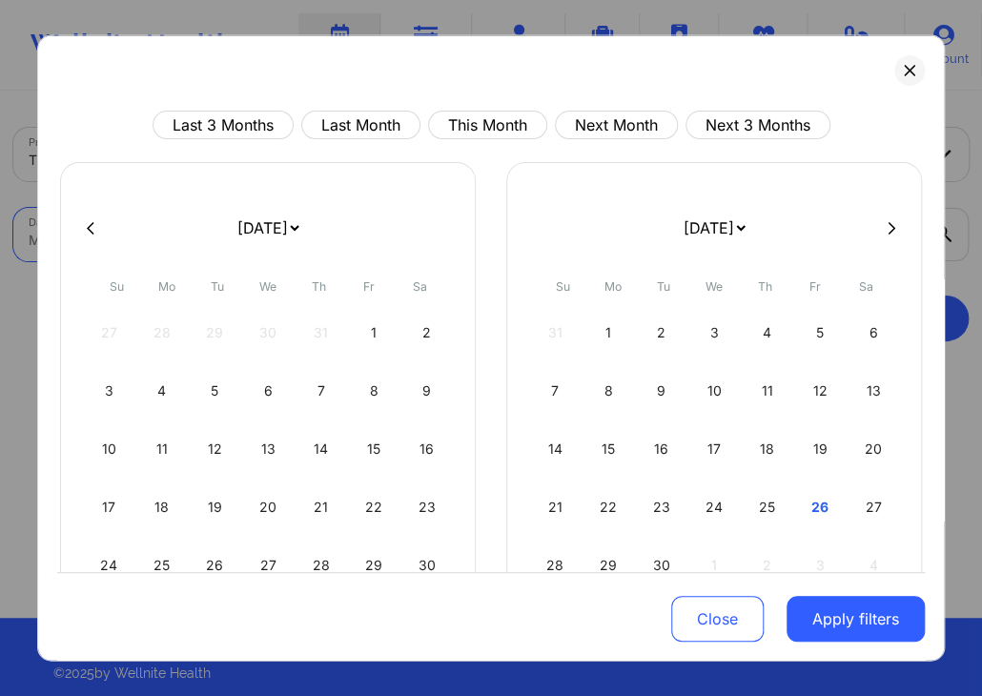
click at [295, 257] on body "Wellnite Health Calendar Dashboard Prescribers Admins Coaches Therapists Medica…" at bounding box center [491, 348] width 982 height 696
click at [466, 127] on button "This Month" at bounding box center [487, 125] width 119 height 29
select select "2025-8"
select select "2025-9"
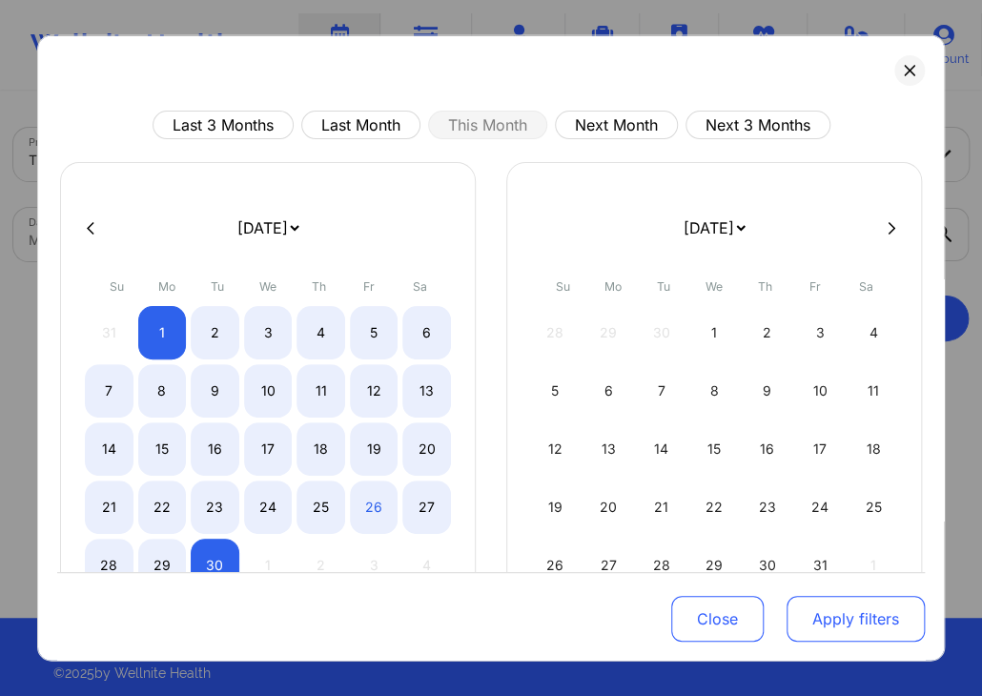
click at [804, 638] on button "Apply filters" at bounding box center [856, 619] width 138 height 46
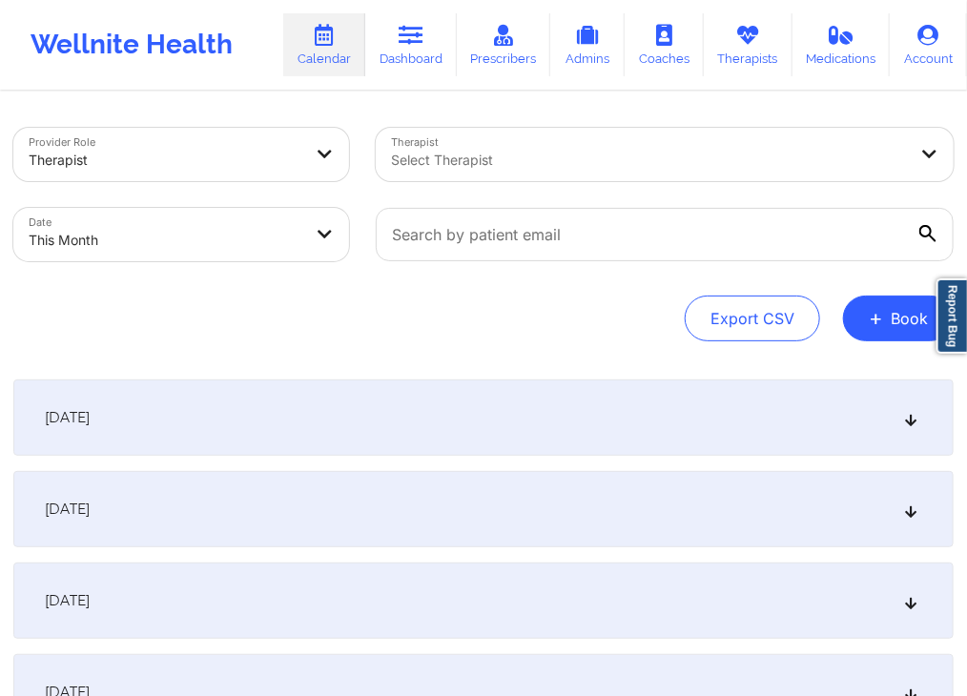
click at [536, 435] on div "[DATE]" at bounding box center [483, 418] width 941 height 76
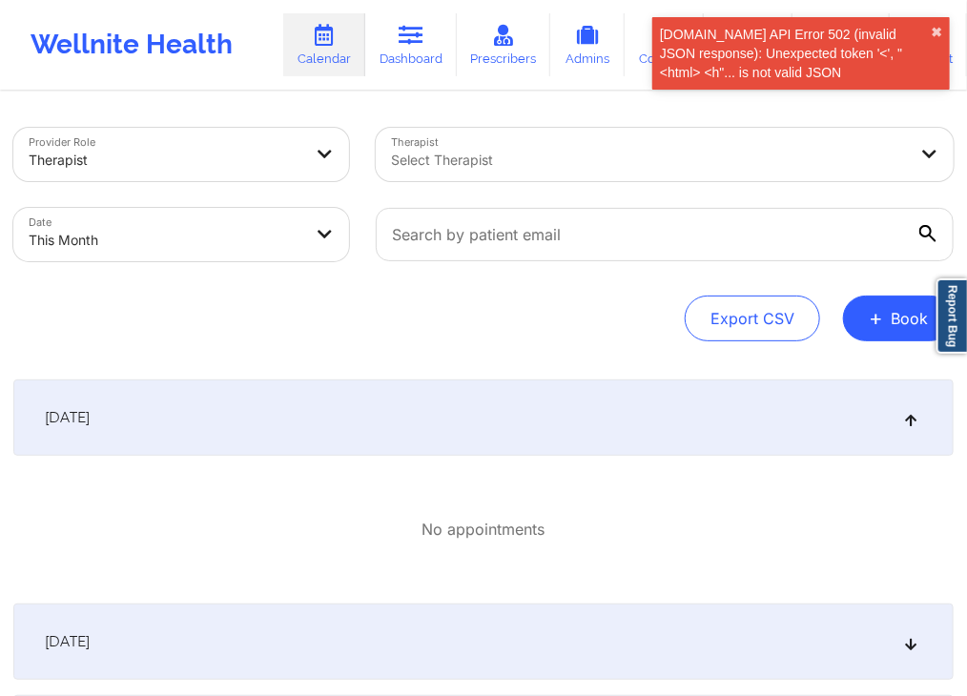
click at [290, 219] on body "Cal.com API Error 502 (invalid JSON response): Unexpected token '<', "<html> <h…" at bounding box center [483, 348] width 967 height 696
select select "2025-8"
select select "2025-9"
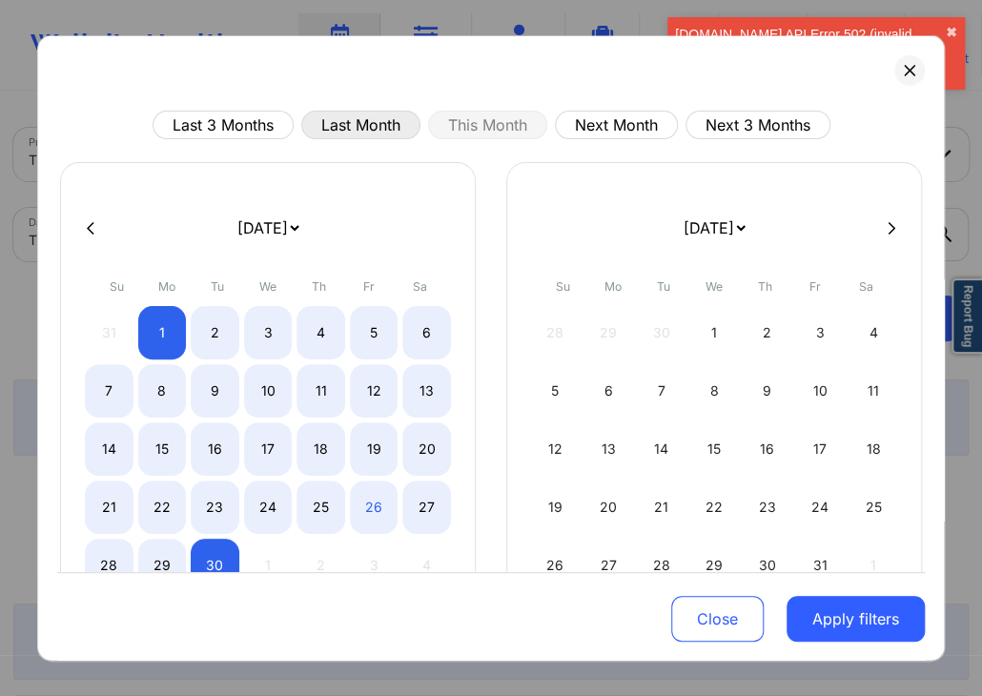
click at [347, 131] on button "Last Month" at bounding box center [360, 125] width 119 height 29
select select "2025-7"
select select "2025-8"
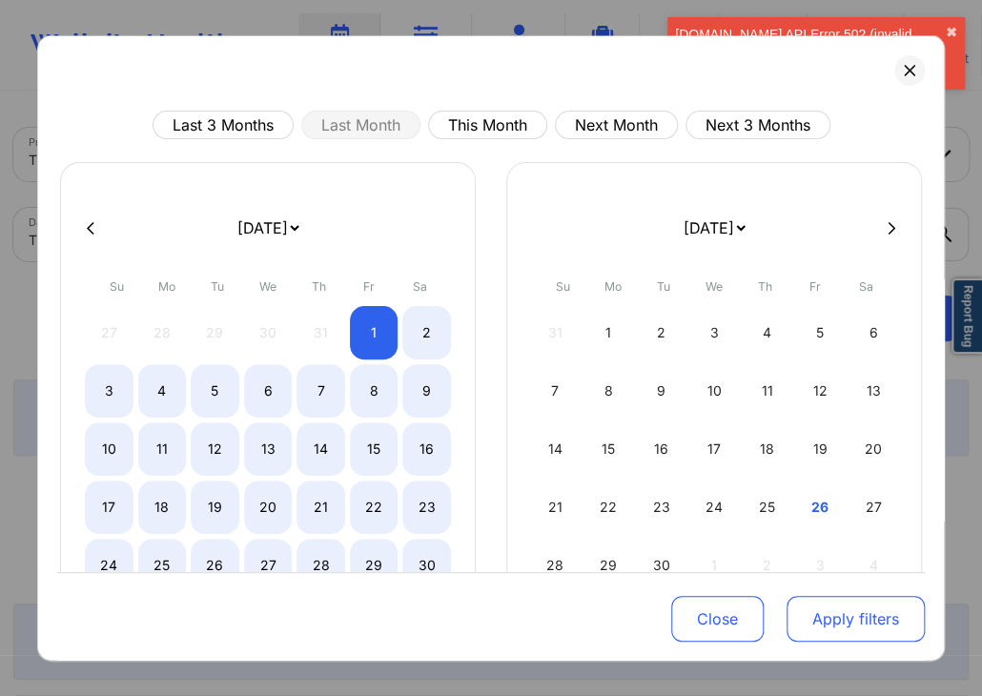
click at [850, 626] on button "Apply filters" at bounding box center [856, 619] width 138 height 46
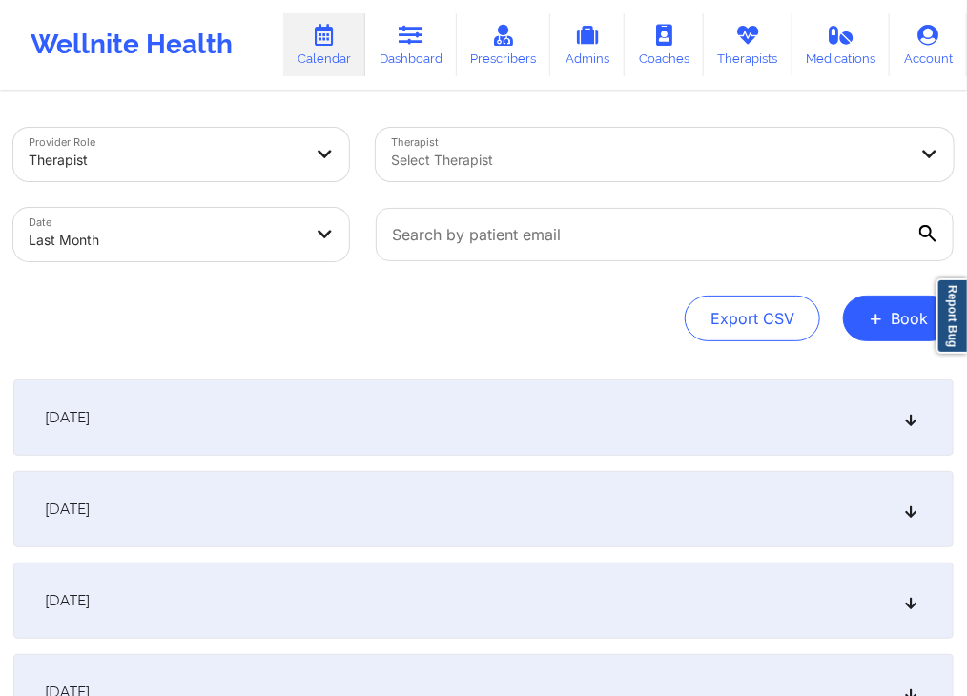
select select "2025-7"
select select "2025-8"
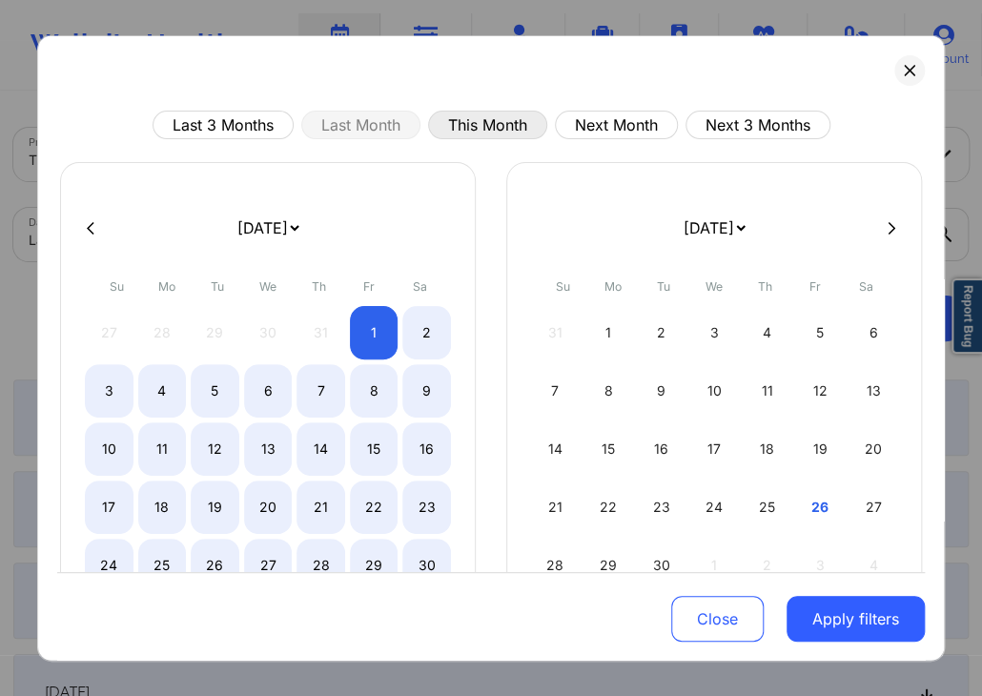
click at [497, 130] on button "This Month" at bounding box center [487, 125] width 119 height 29
select select "2025-8"
select select "2025-9"
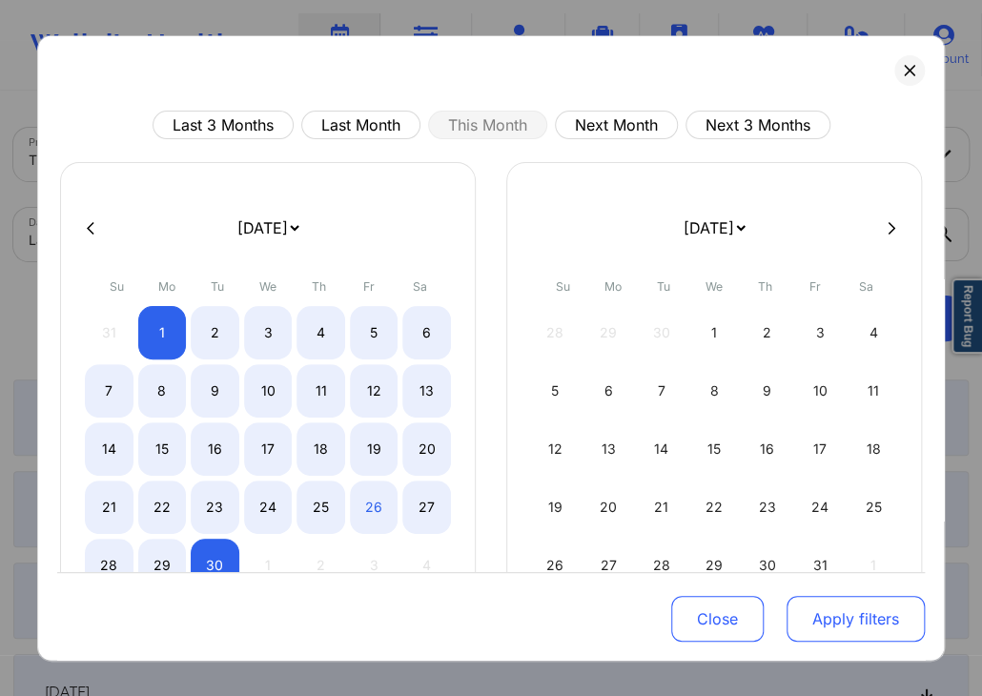
click at [853, 607] on button "Apply filters" at bounding box center [856, 619] width 138 height 46
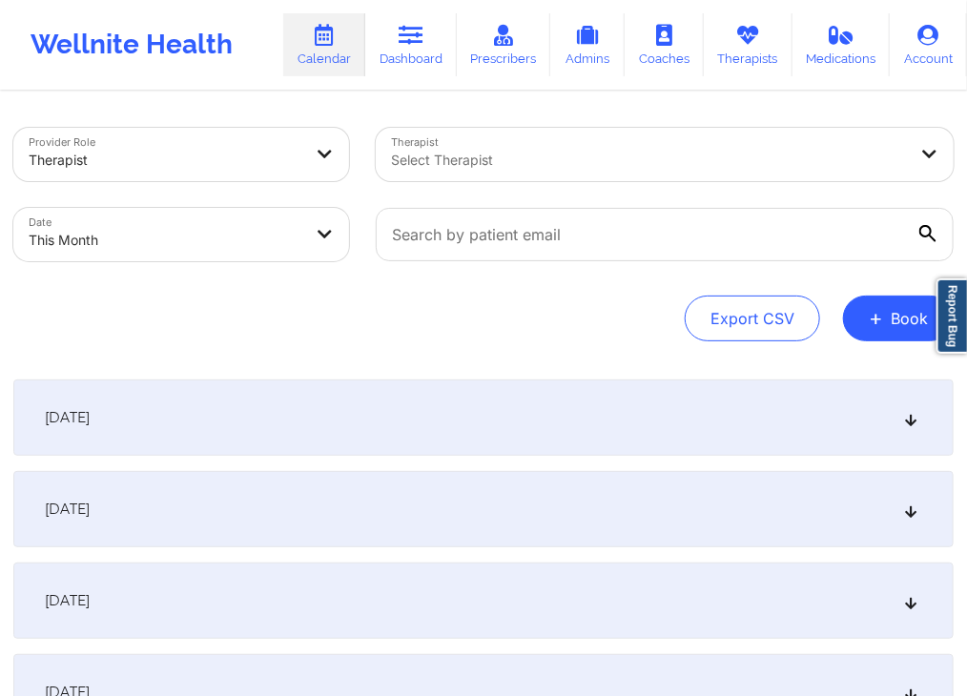
click at [486, 437] on div "[DATE]" at bounding box center [483, 418] width 941 height 76
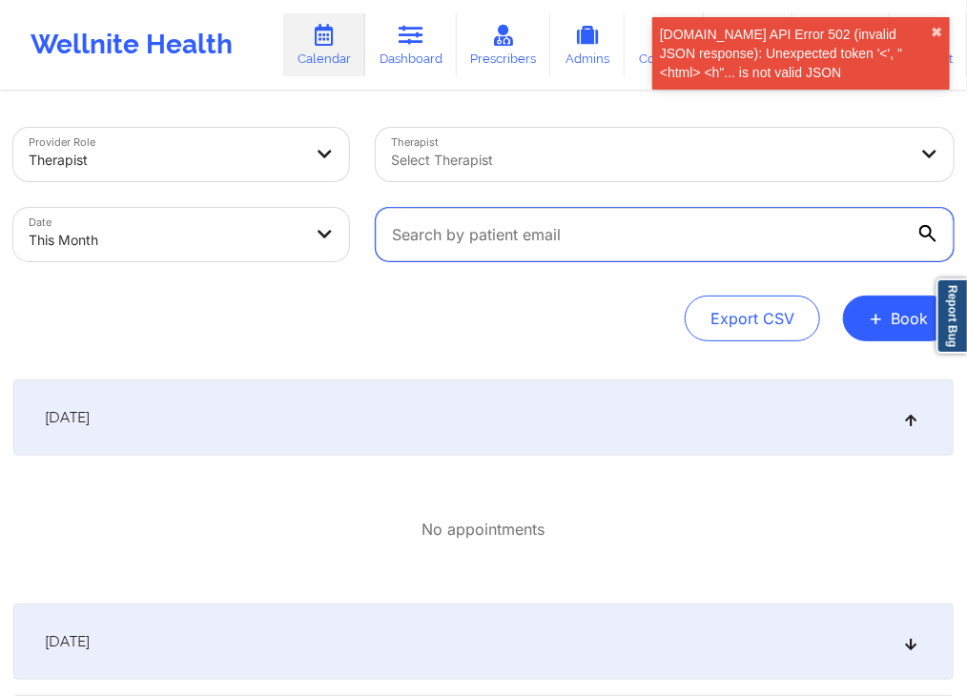
click at [626, 216] on input "text" at bounding box center [665, 234] width 578 height 53
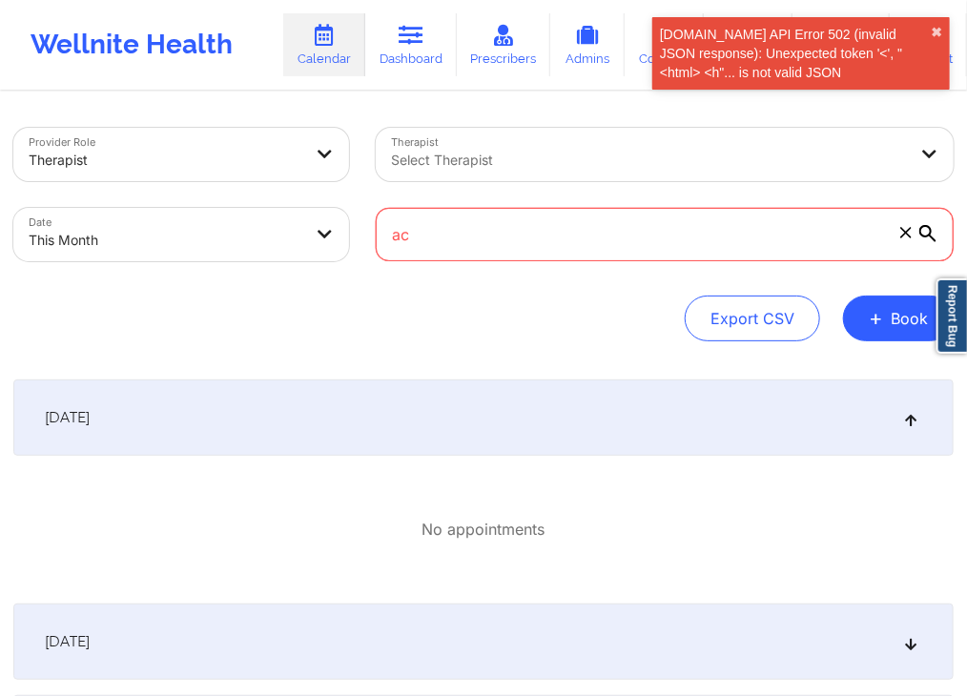
type input "a"
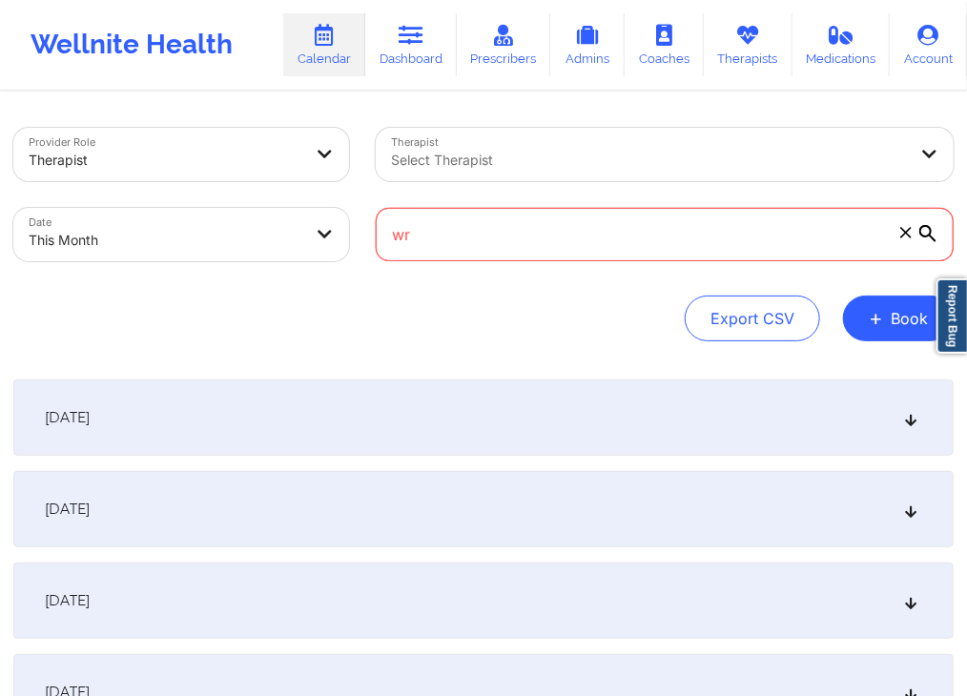
type input "w"
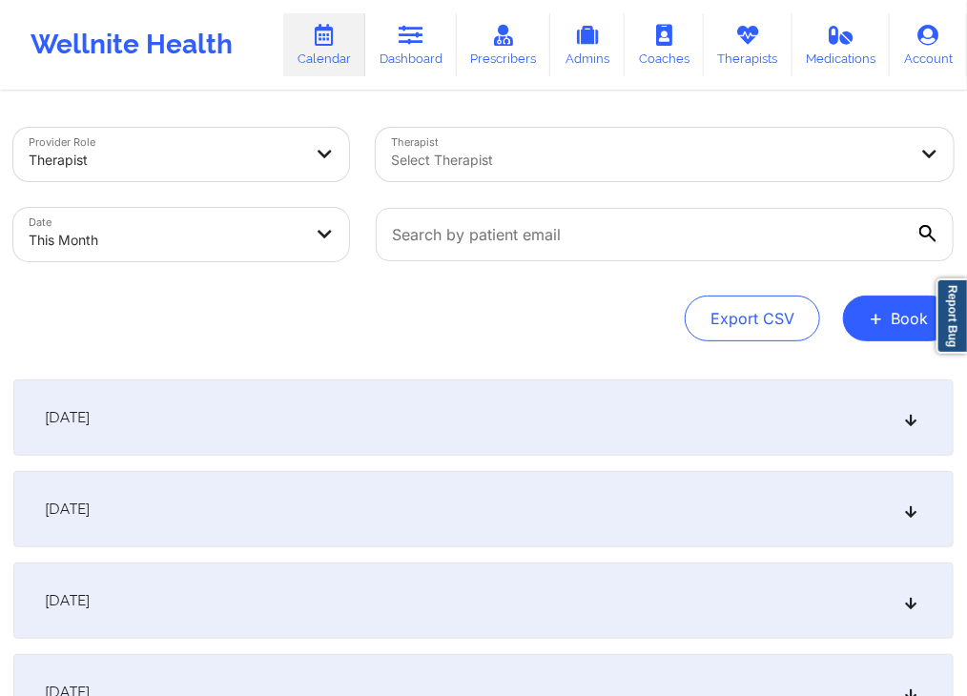
click at [619, 306] on div "Export CSV + Book" at bounding box center [483, 319] width 941 height 46
click at [702, 421] on div "[DATE]" at bounding box center [483, 418] width 941 height 76
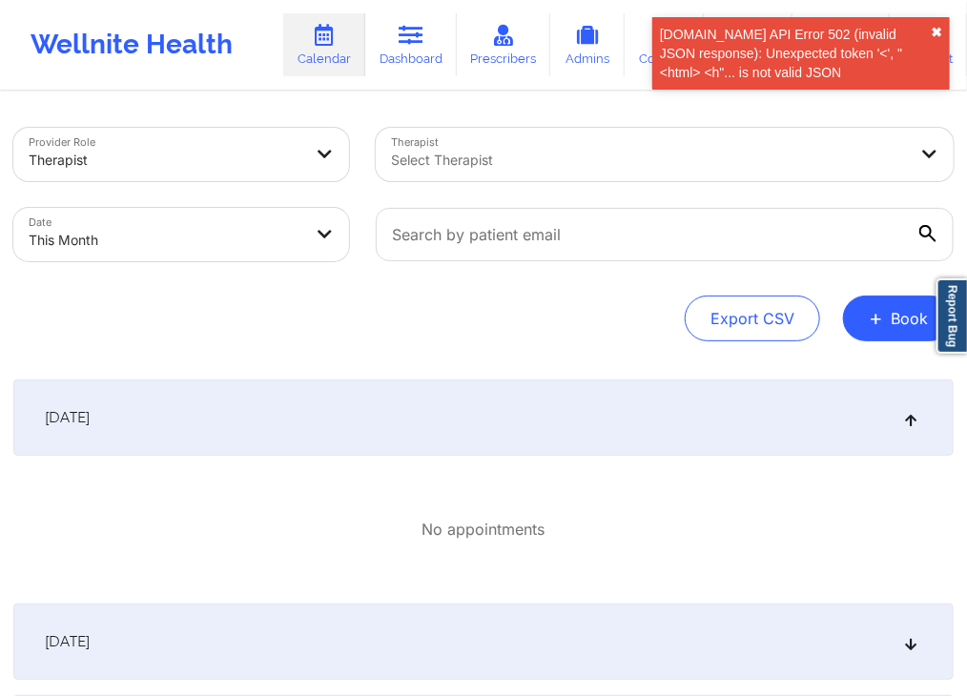
click at [937, 28] on button "✖︎" at bounding box center [936, 32] width 11 height 15
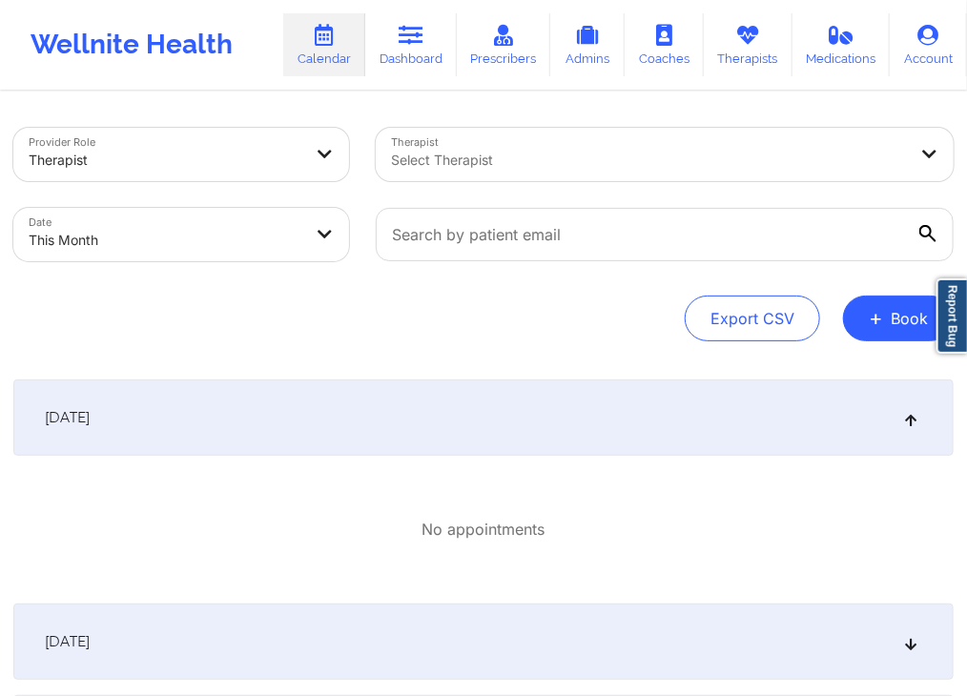
click at [593, 319] on div "Export CSV + Book" at bounding box center [483, 319] width 941 height 46
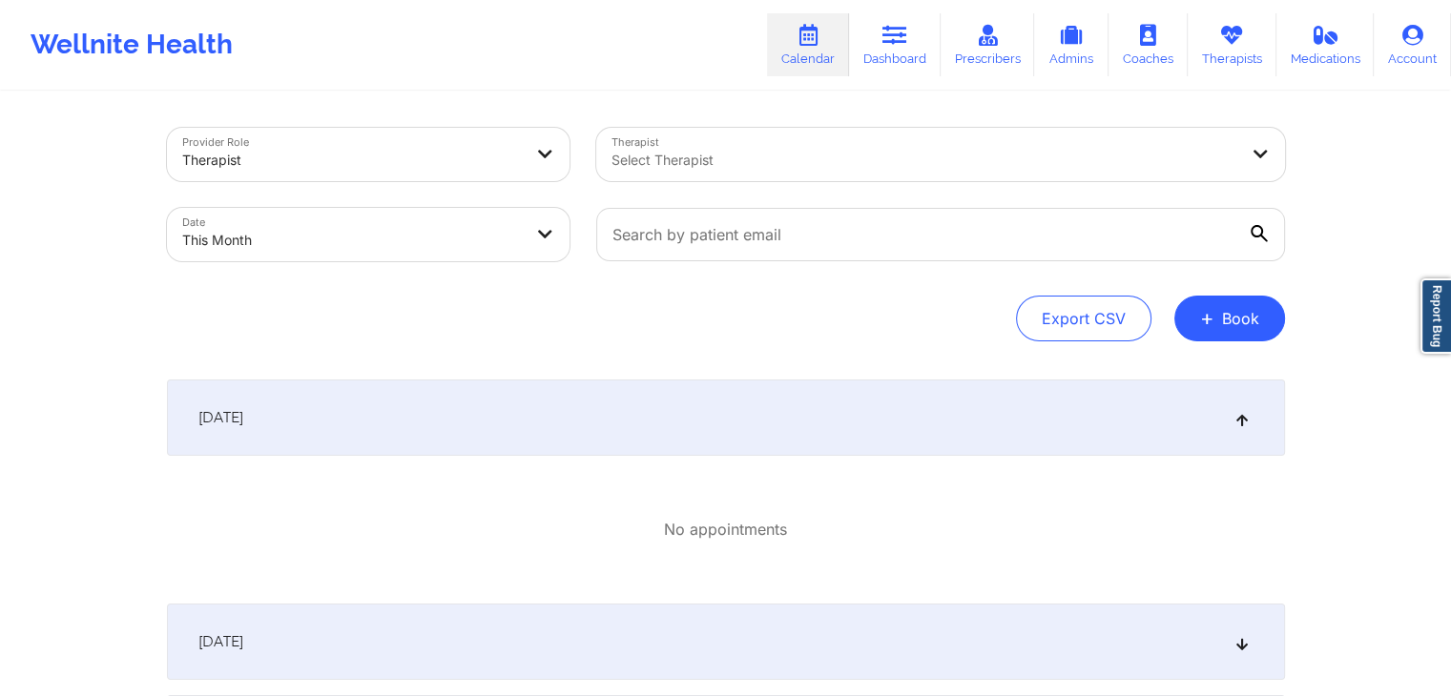
click at [812, 318] on div "Export CSV + Book" at bounding box center [726, 319] width 1118 height 46
select select "2025-8"
select select "2025-9"
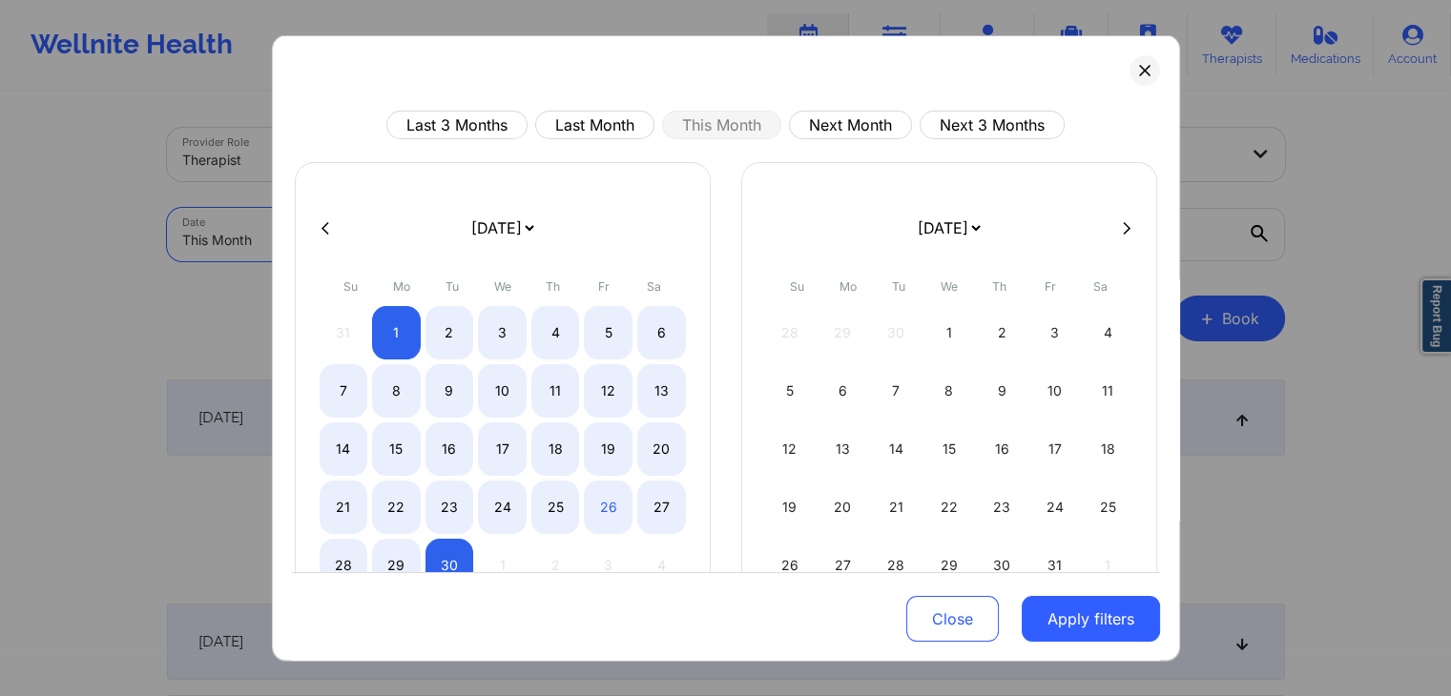
click at [506, 258] on body "Wellnite Health Calendar Dashboard Prescribers Admins Coaches Therapists Medica…" at bounding box center [725, 348] width 1451 height 696
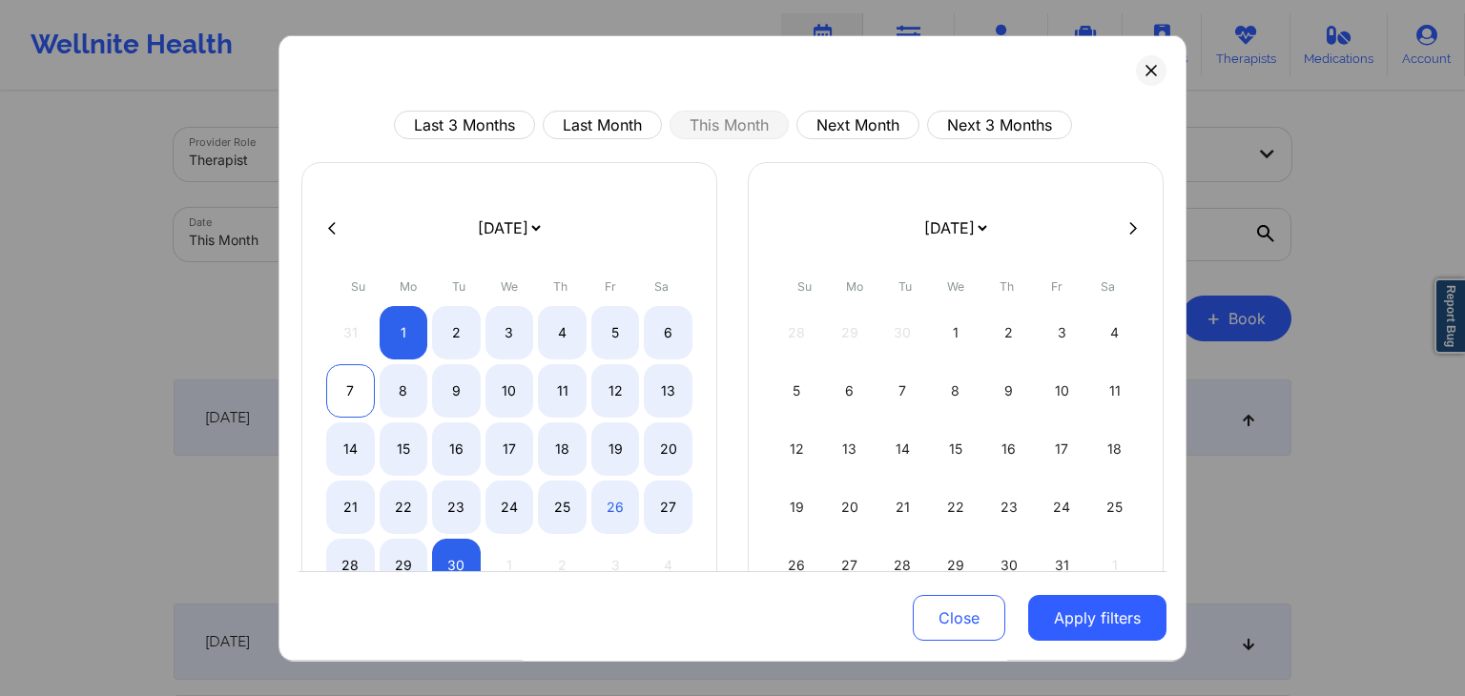
click at [355, 395] on div "7" at bounding box center [350, 390] width 49 height 53
select select "2025-8"
select select "2025-9"
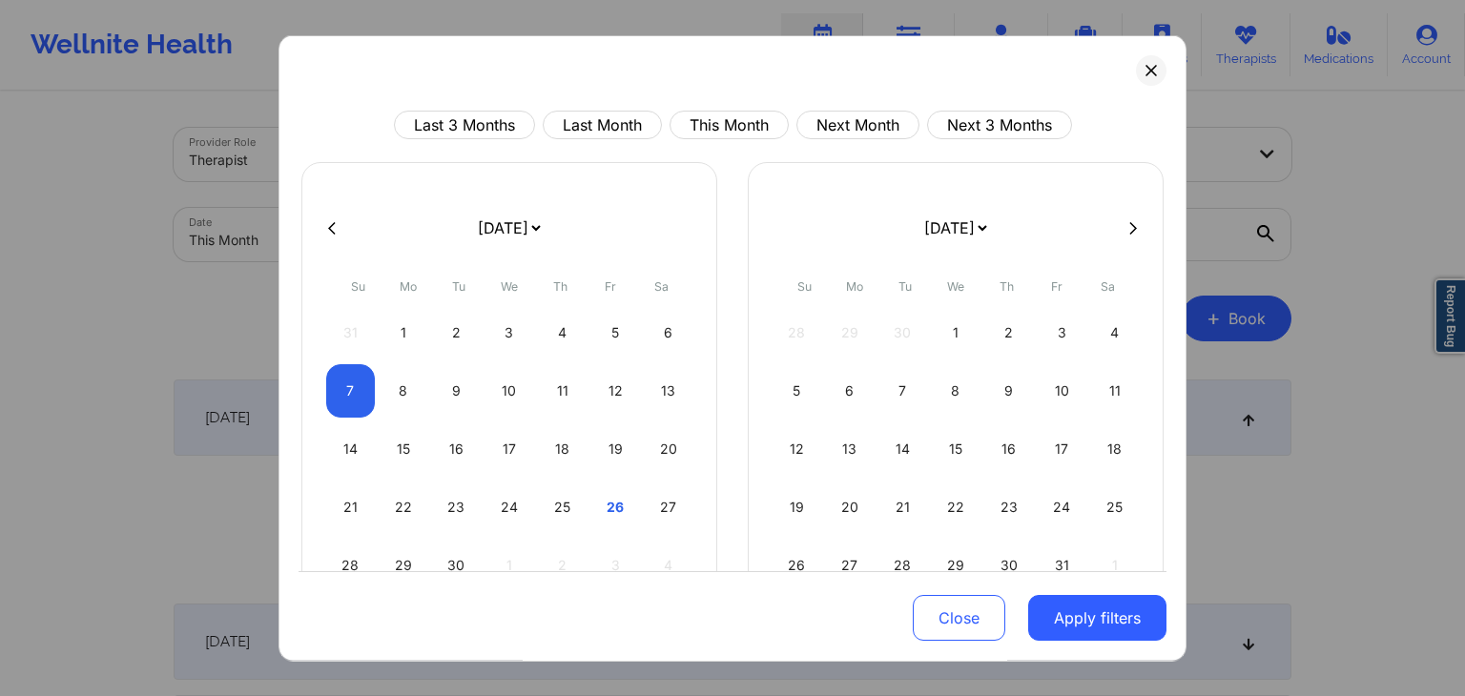
select select "2025-8"
select select "2025-9"
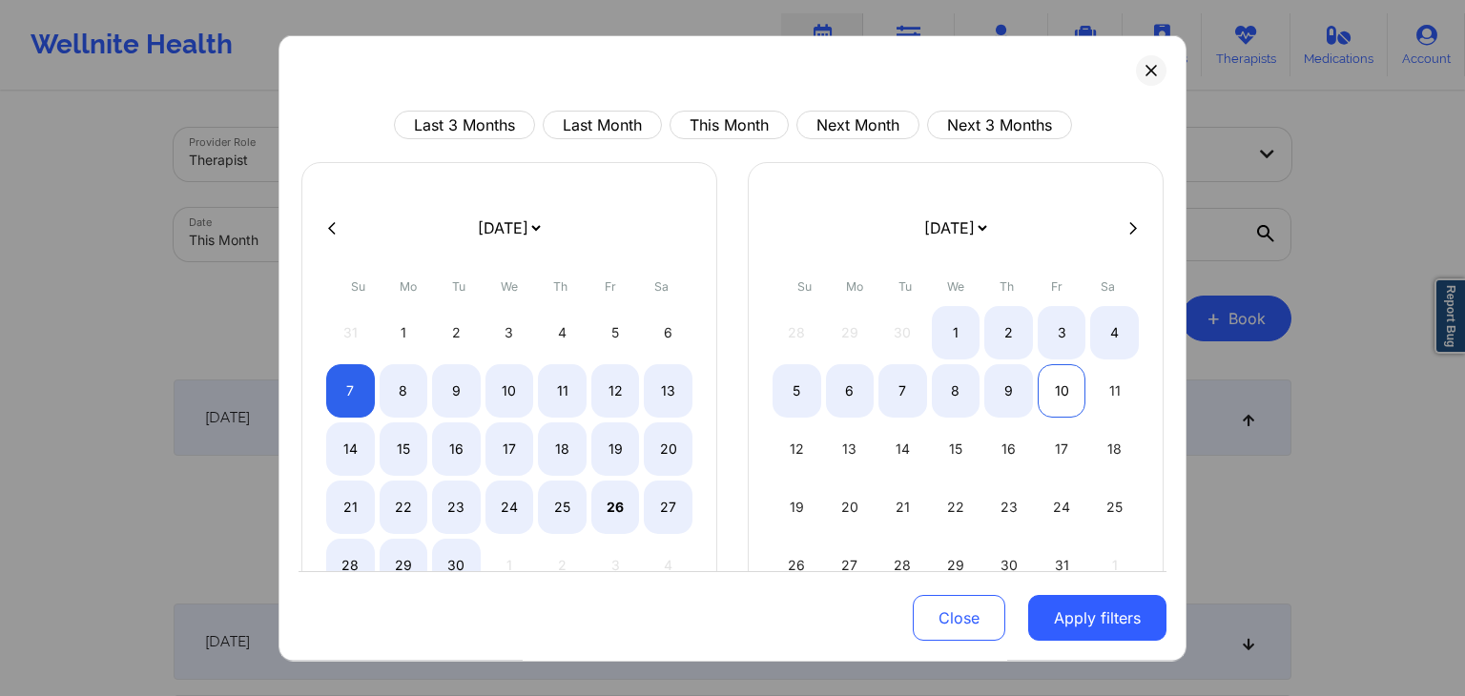
select select "2025-8"
select select "2025-9"
click at [982, 385] on div "10" at bounding box center [1062, 390] width 49 height 53
select select "2025-8"
select select "2025-9"
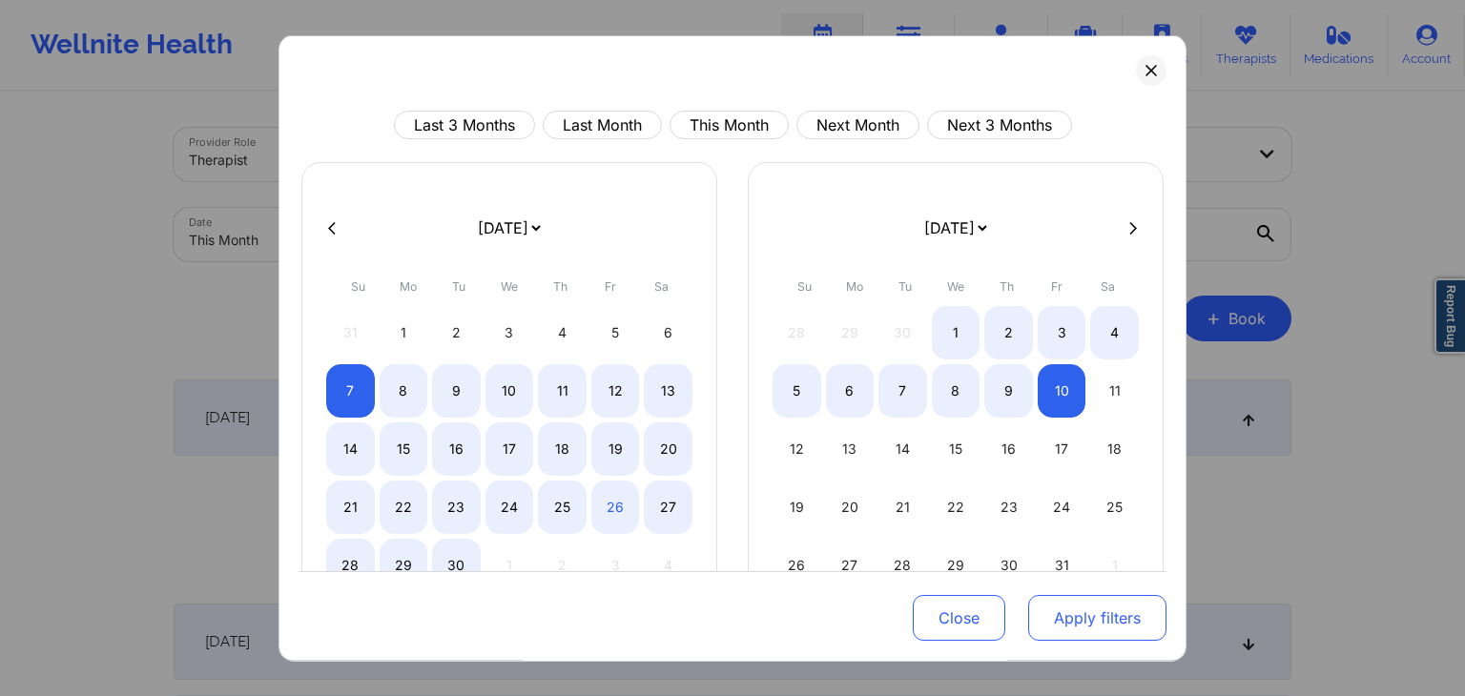
click at [982, 619] on button "Apply filters" at bounding box center [1097, 619] width 138 height 46
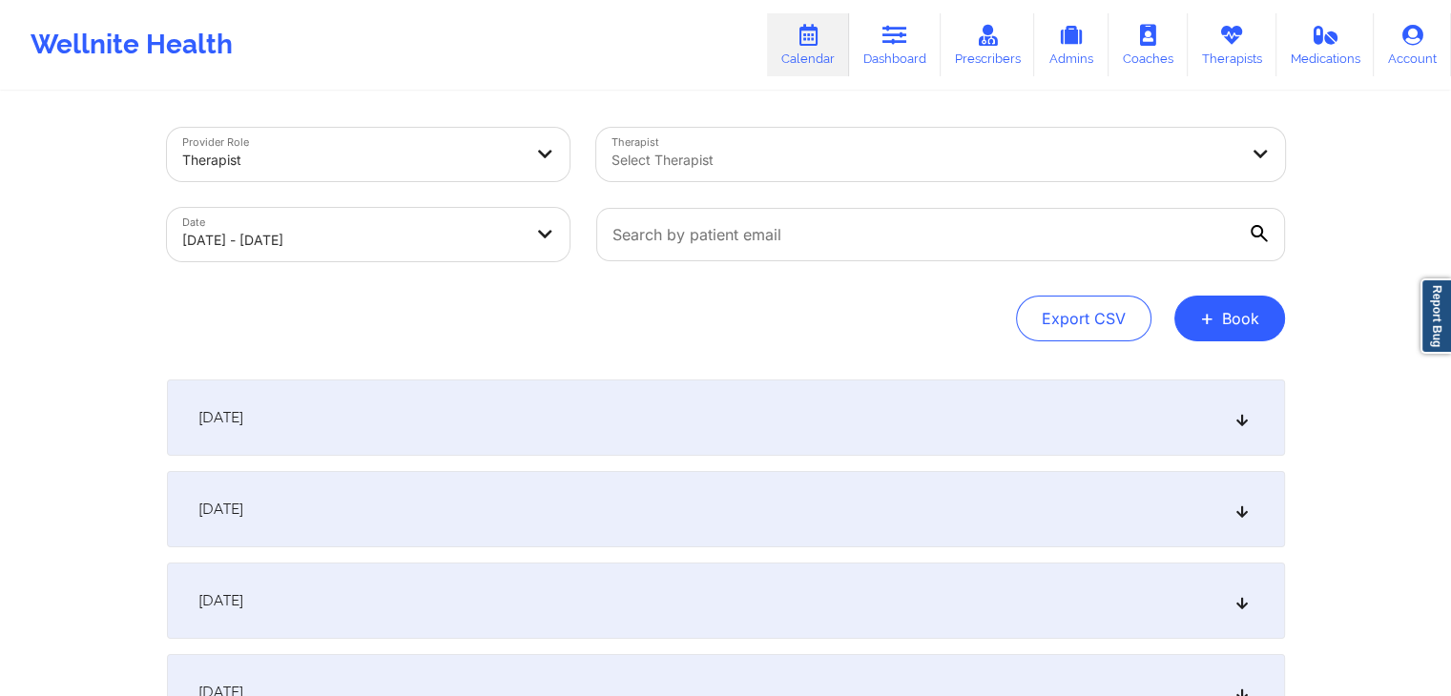
click at [982, 323] on button "+ Book" at bounding box center [1229, 319] width 111 height 46
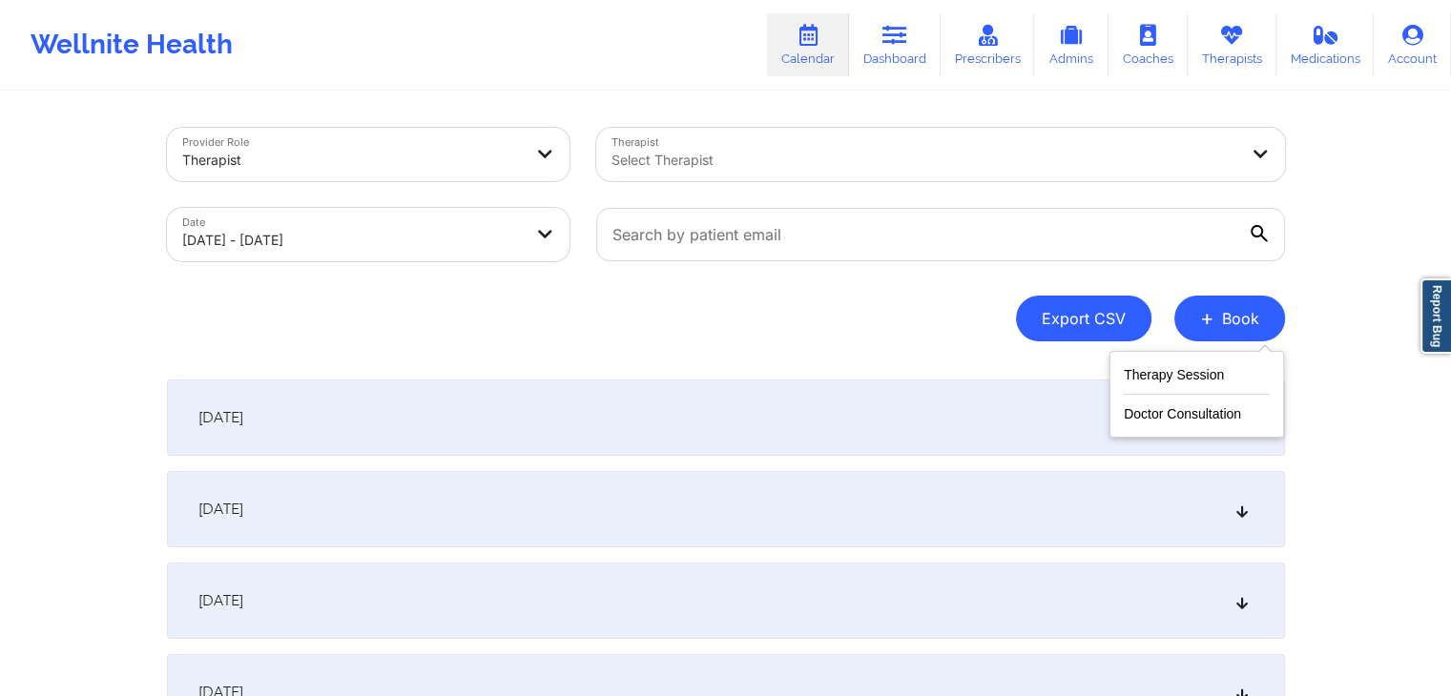
click at [982, 322] on button "Export CSV" at bounding box center [1083, 319] width 135 height 46
select select "2025-7"
select select "2025-8"
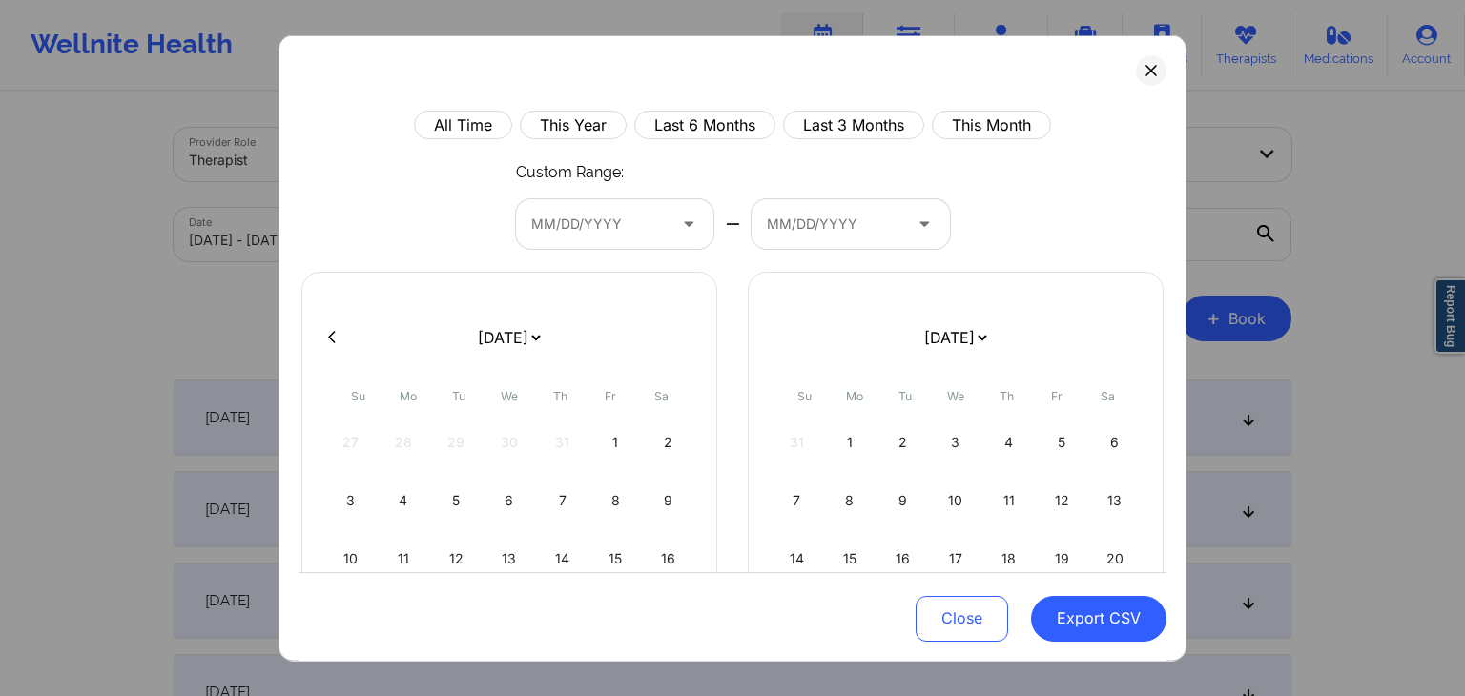
click at [982, 205] on div "All Time This Year Last 6 Months Last 3 Months This Month Custom Range: MM/DD/Y…" at bounding box center [733, 511] width 868 height 800
click at [982, 70] on icon at bounding box center [1151, 70] width 11 height 11
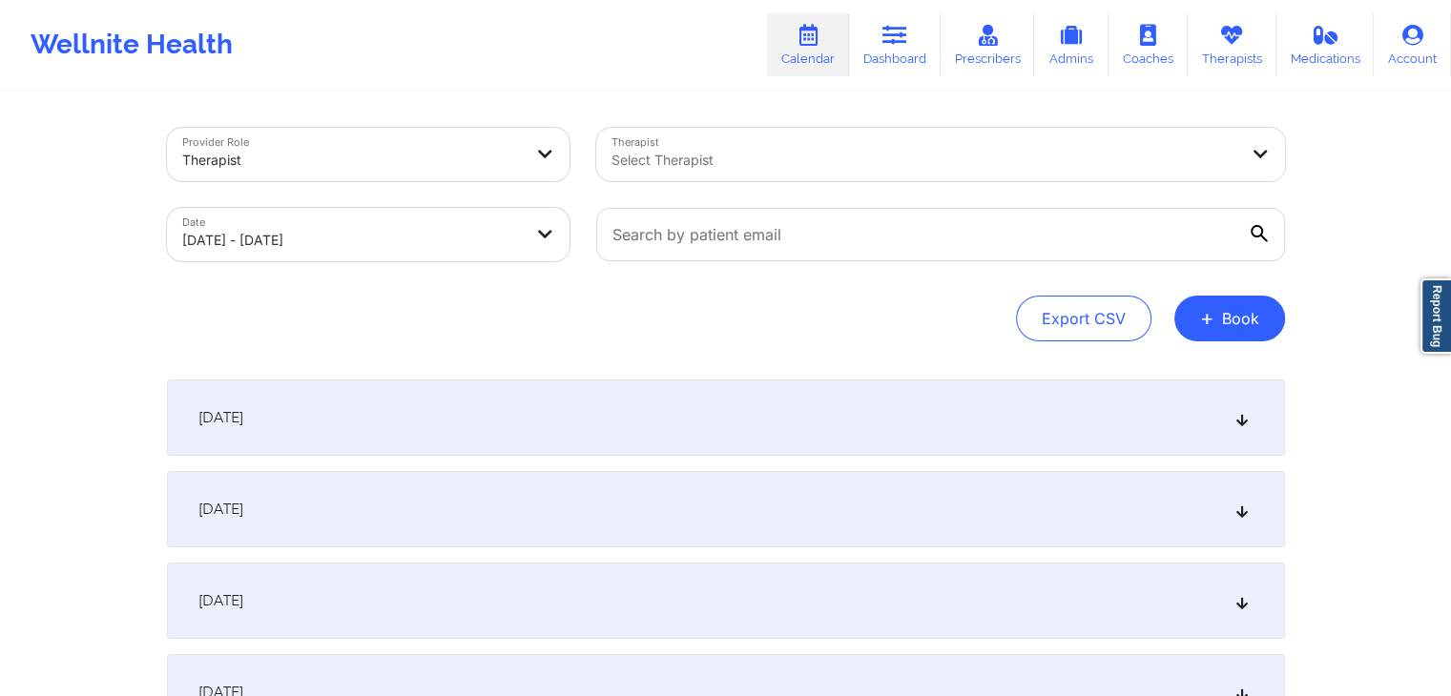
click at [561, 257] on body "Wellnite Health Calendar Dashboard Prescribers Admins Coaches Therapists Medica…" at bounding box center [725, 348] width 1451 height 696
select select "2025-8"
select select "2025-9"
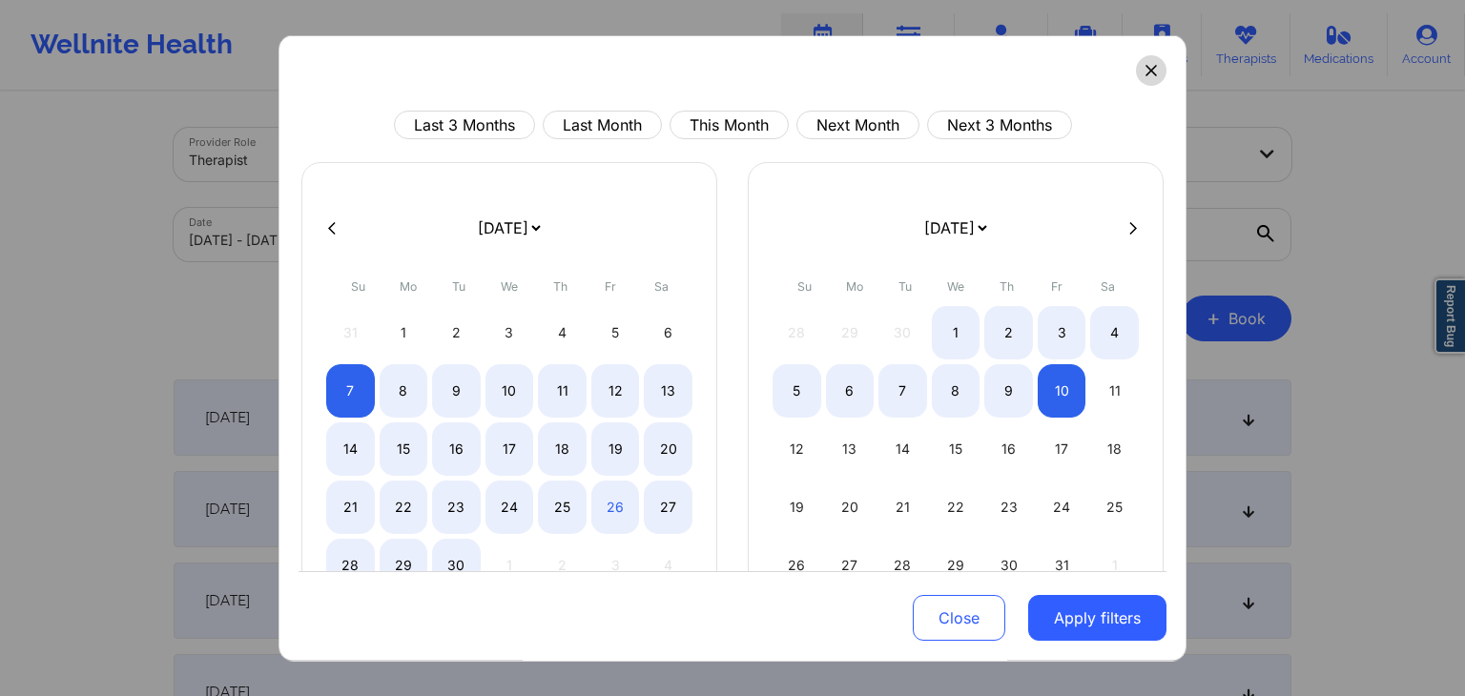
click at [982, 69] on icon at bounding box center [1151, 70] width 10 height 10
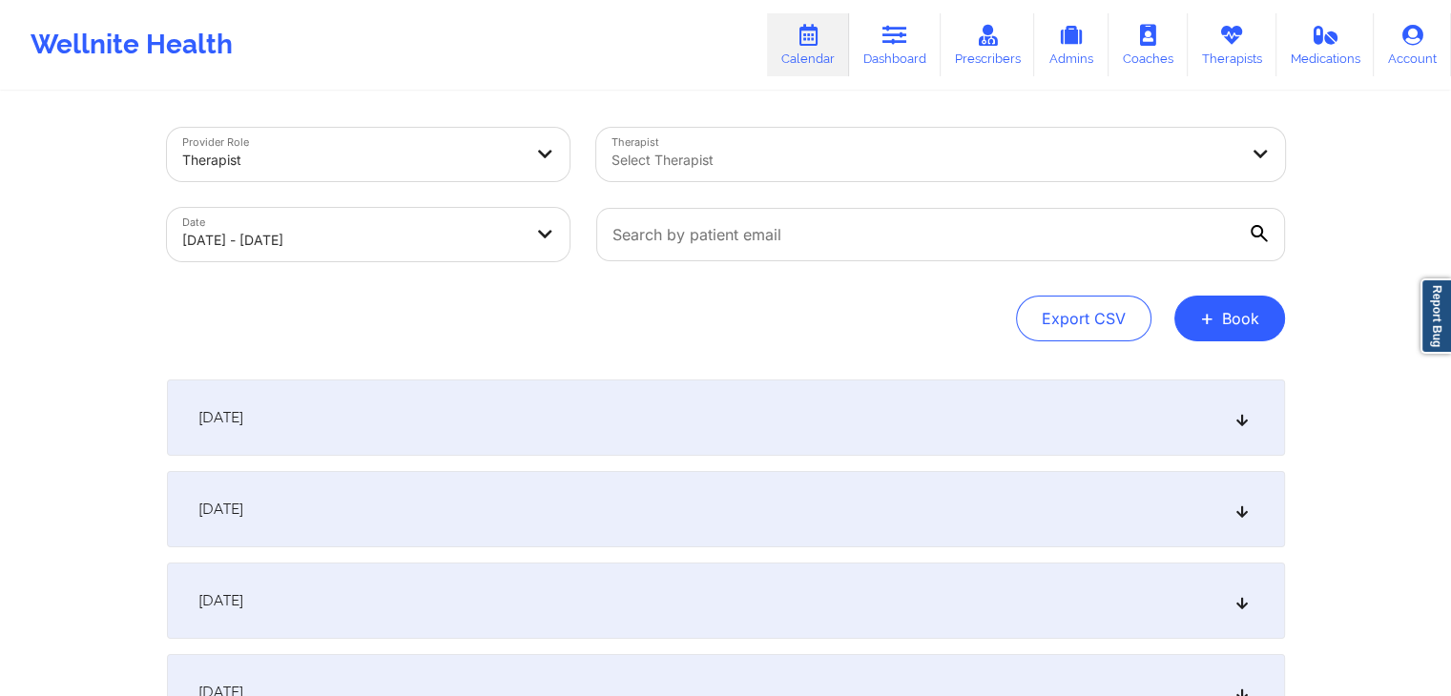
click at [657, 279] on div "Provider Role Therapist Therapist Select Therapist Date 09/07/2025 - 10/10/2025…" at bounding box center [726, 235] width 1118 height 214
click at [419, 321] on div "Export CSV + Book" at bounding box center [726, 319] width 1118 height 46
